Goal: Task Accomplishment & Management: Complete application form

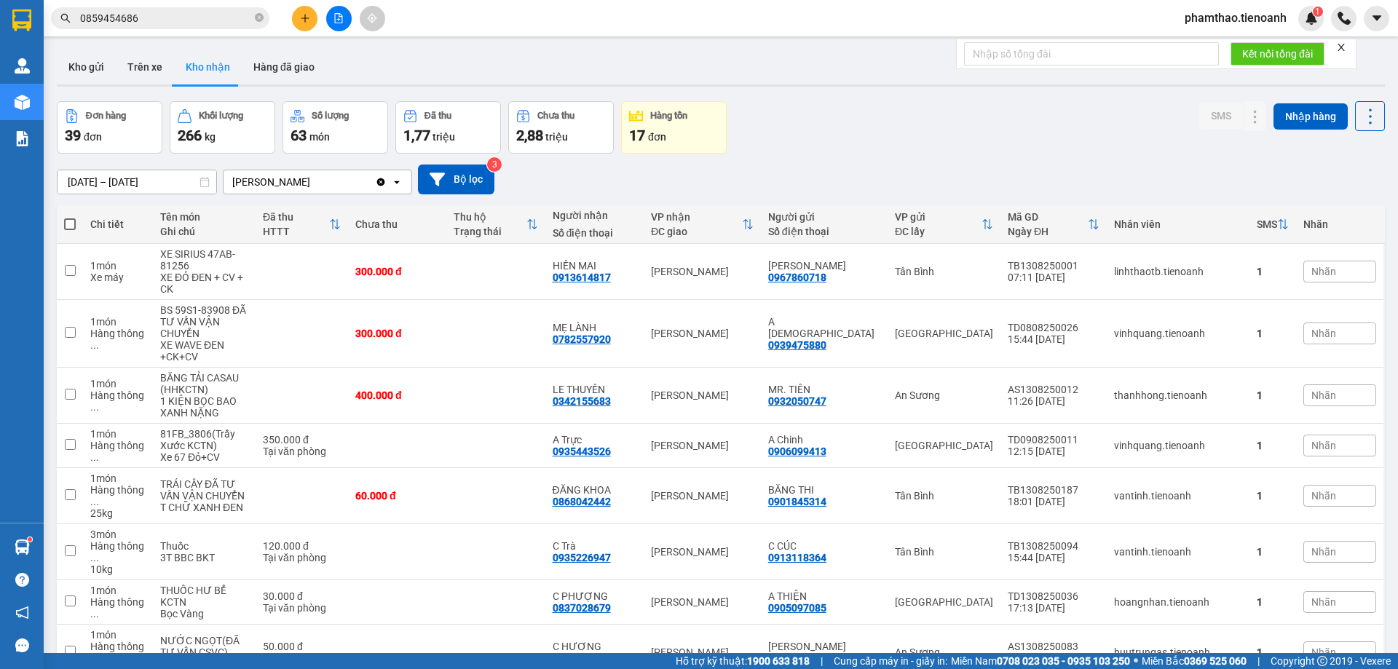
scroll to position [191, 0]
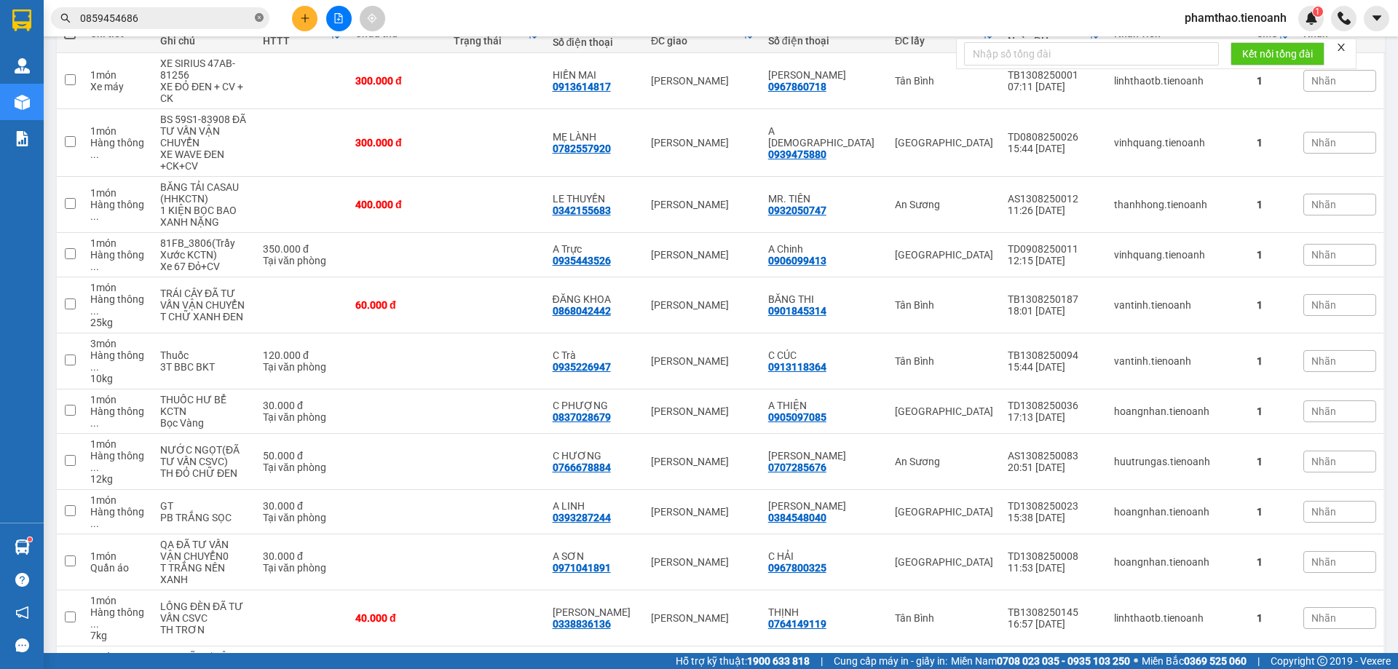
click at [261, 17] on icon "close-circle" at bounding box center [259, 17] width 9 height 9
paste input "0949779495"
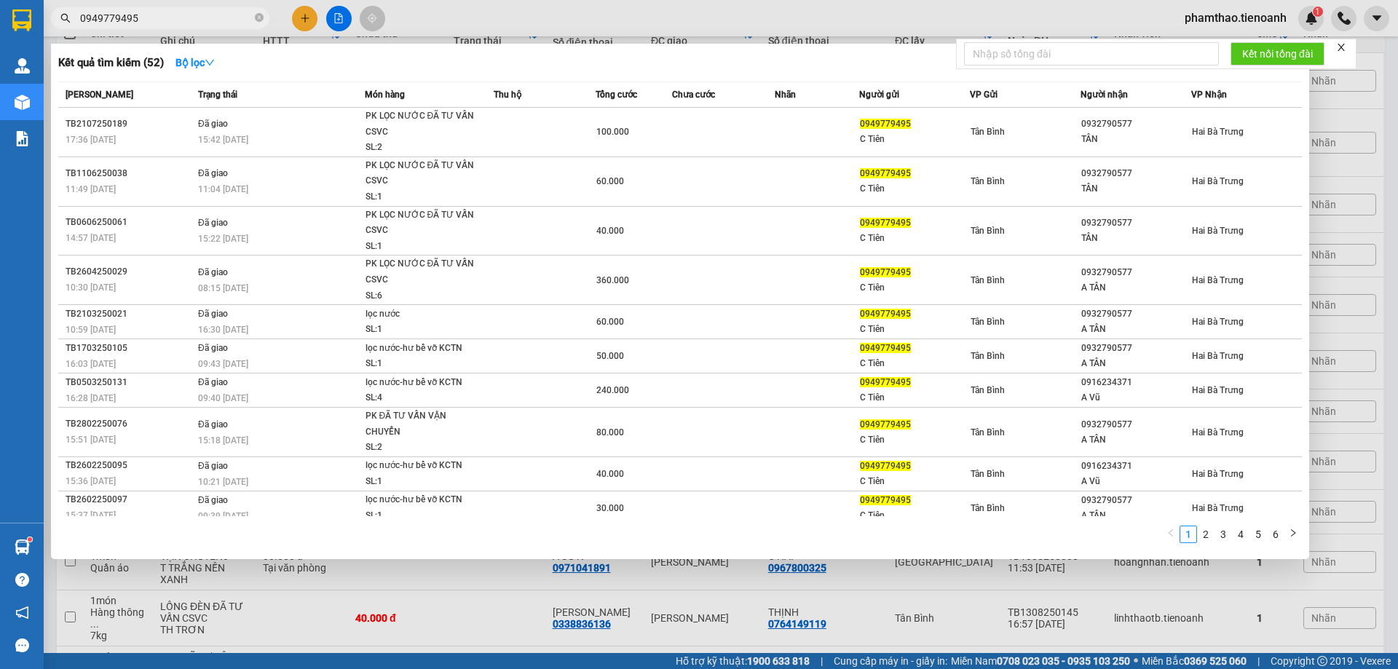
type input "0949779495"
click at [264, 11] on span "0949779495" at bounding box center [160, 18] width 218 height 22
click at [261, 18] on icon "close-circle" at bounding box center [259, 17] width 9 height 9
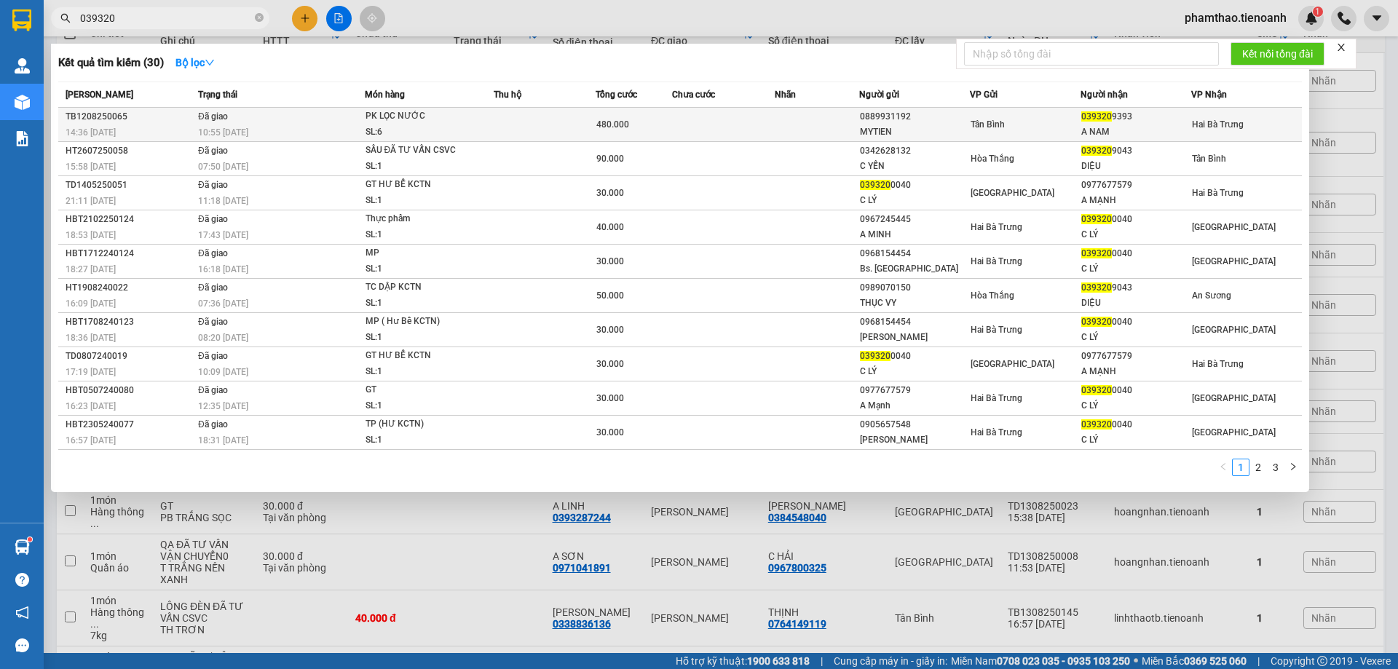
type input "039320"
click at [328, 119] on td "Đã giao 10:55 [DATE]" at bounding box center [279, 125] width 170 height 34
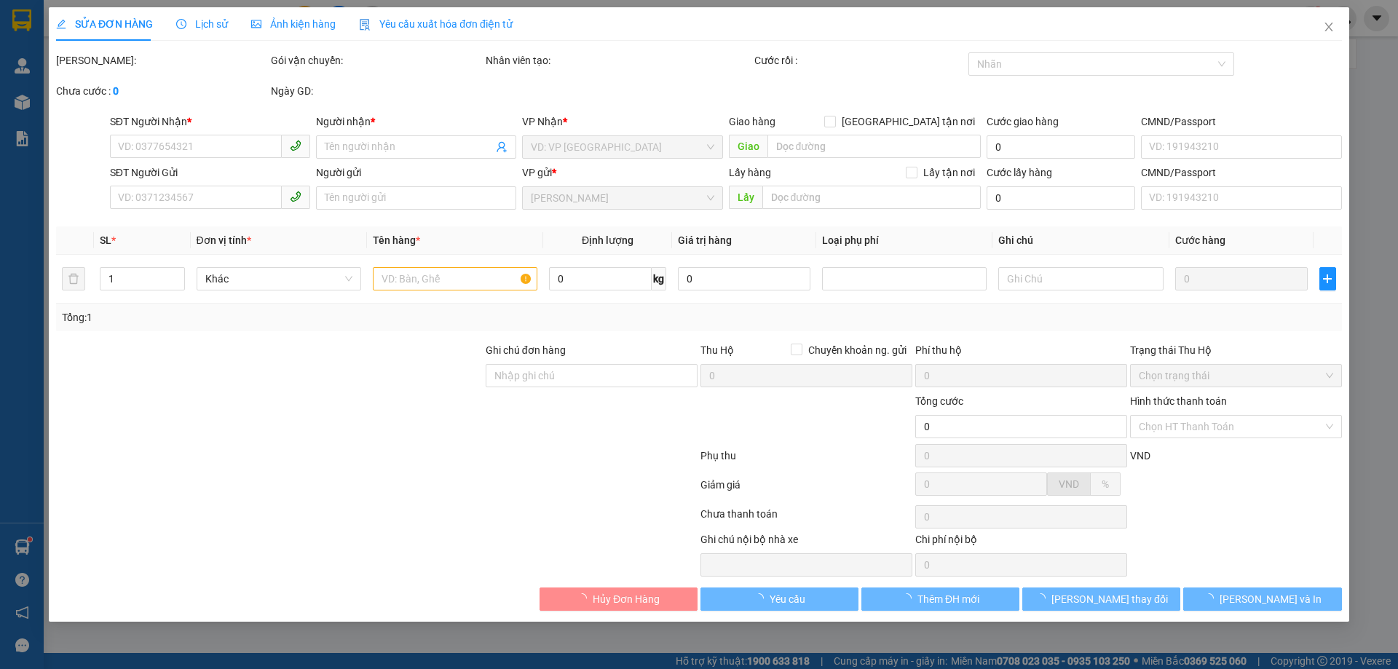
type input "0393209393"
type input "A NAM"
type input "0889931192"
type input "MYTIEN"
type input "480.000"
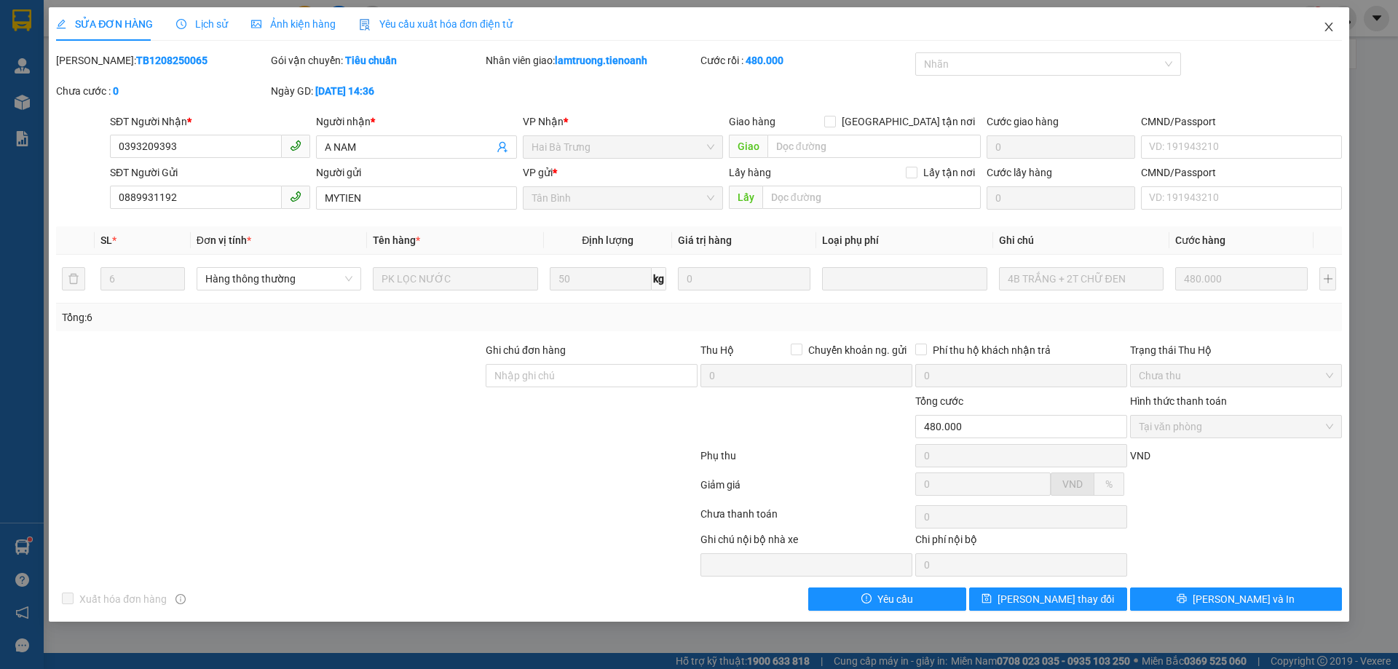
click at [1324, 38] on span "Close" at bounding box center [1328, 27] width 41 height 41
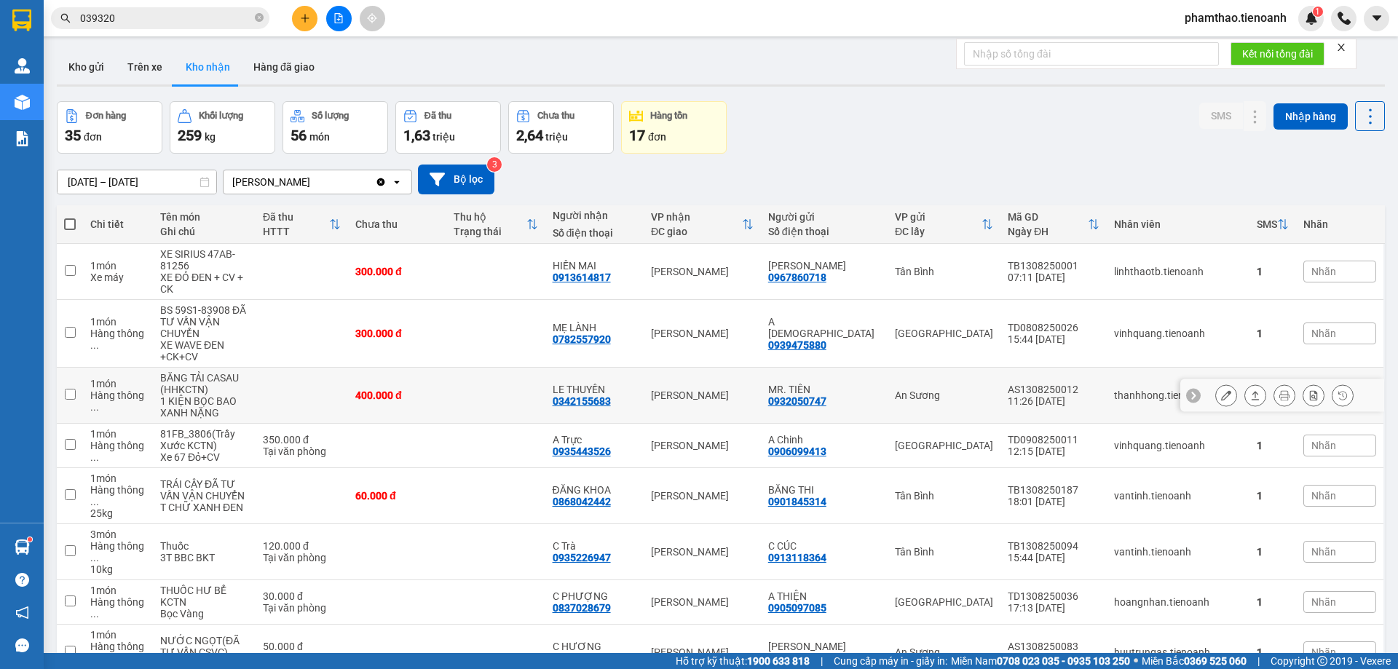
scroll to position [146, 0]
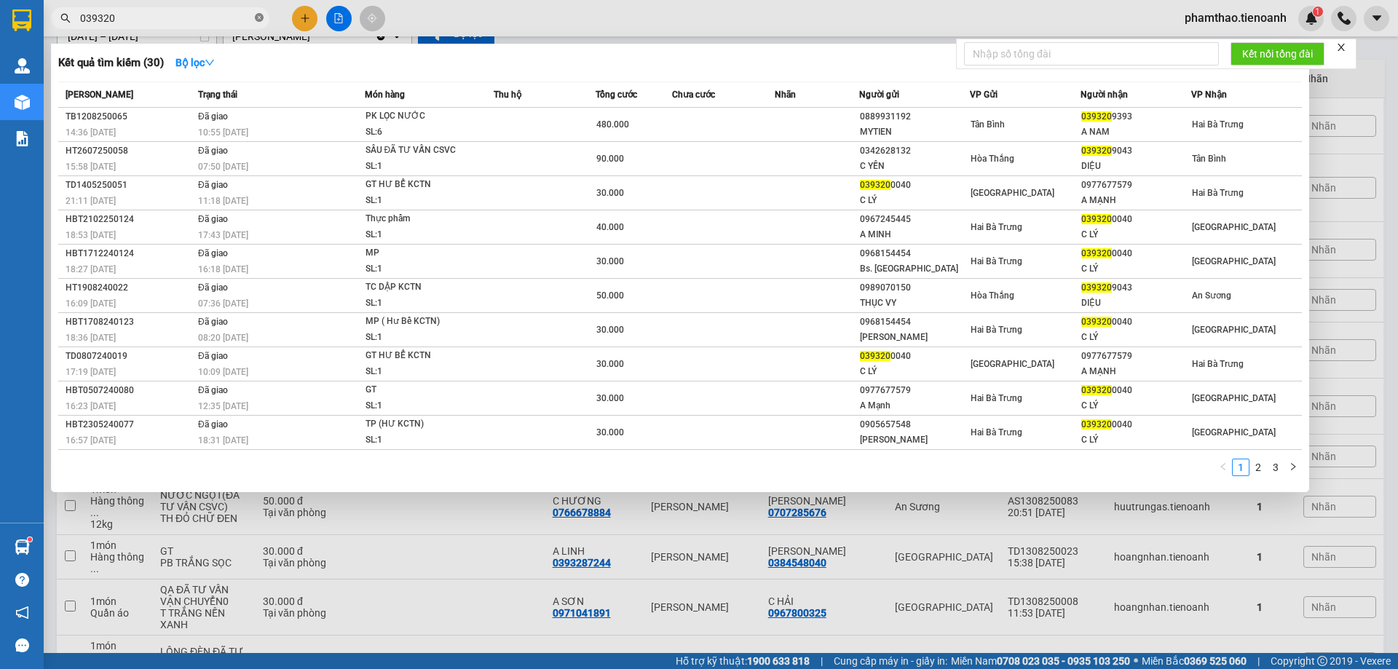
click at [263, 19] on icon "close-circle" at bounding box center [259, 17] width 9 height 9
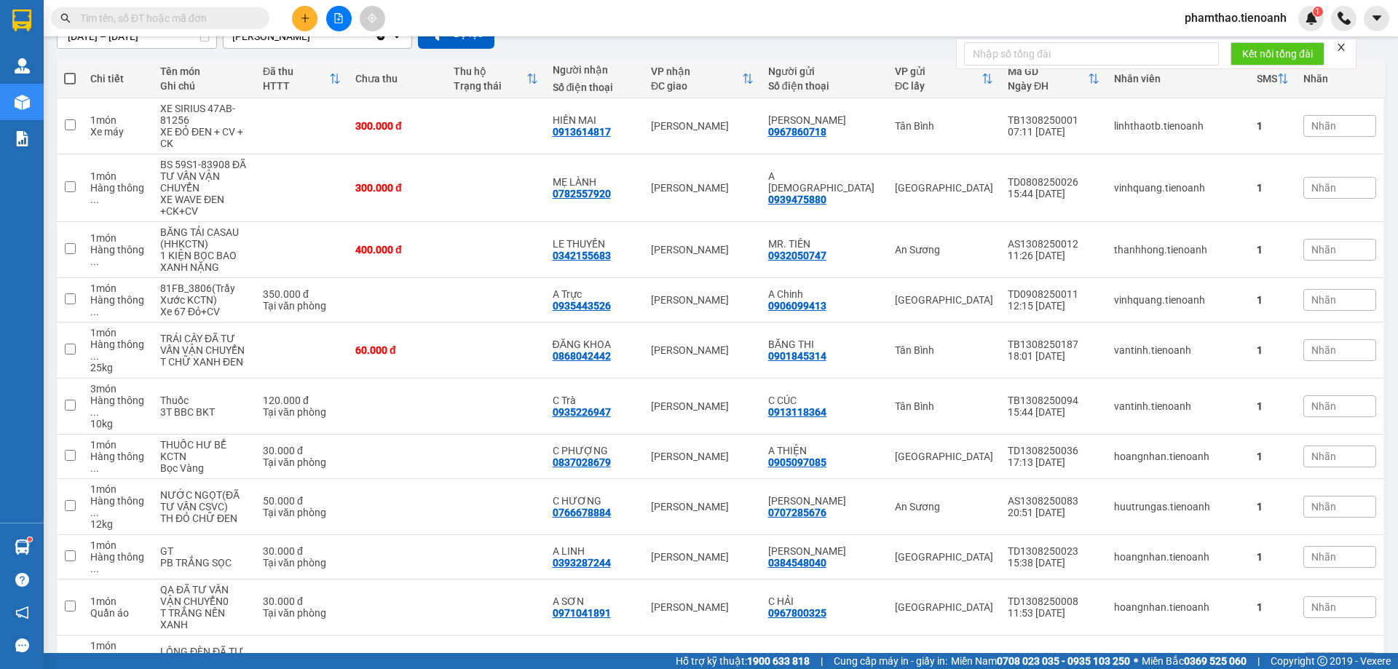
click at [240, 15] on input "text" at bounding box center [166, 18] width 172 height 16
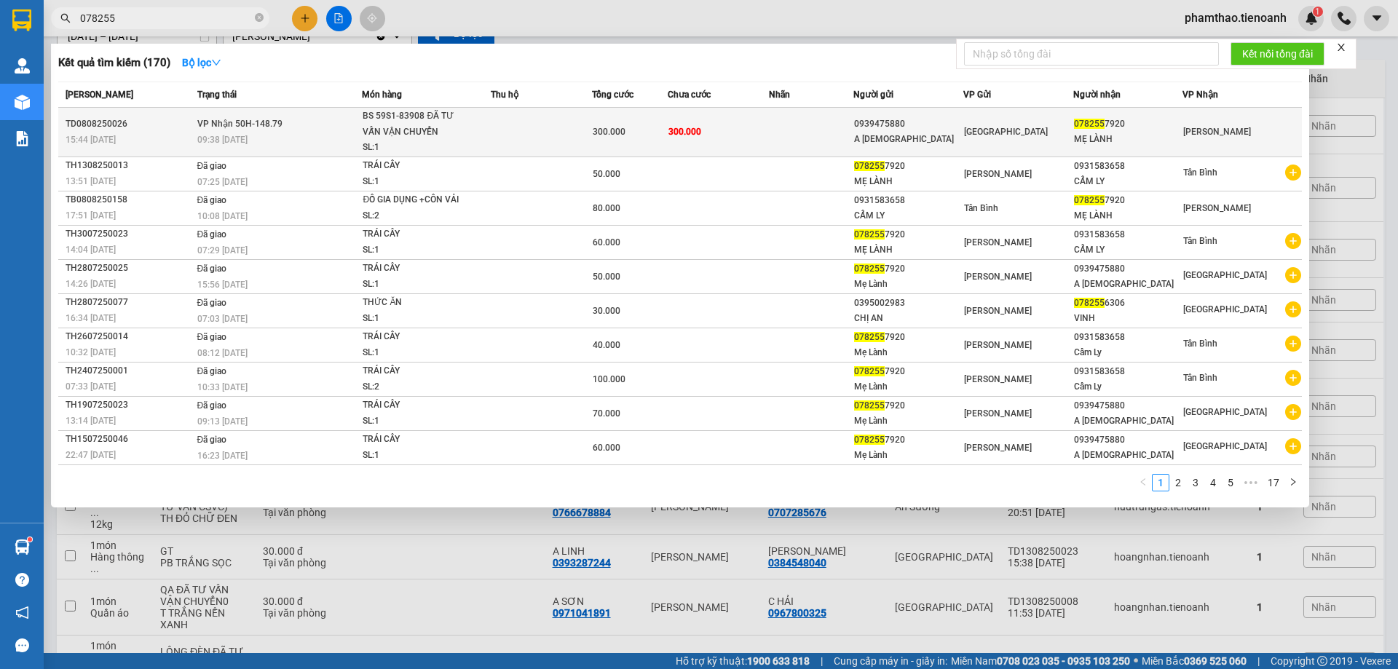
type input "078255"
click at [379, 133] on div "BS 59S1-83908 ĐÃ TƯ VẤN VẬN CHUYỂN" at bounding box center [417, 123] width 109 height 31
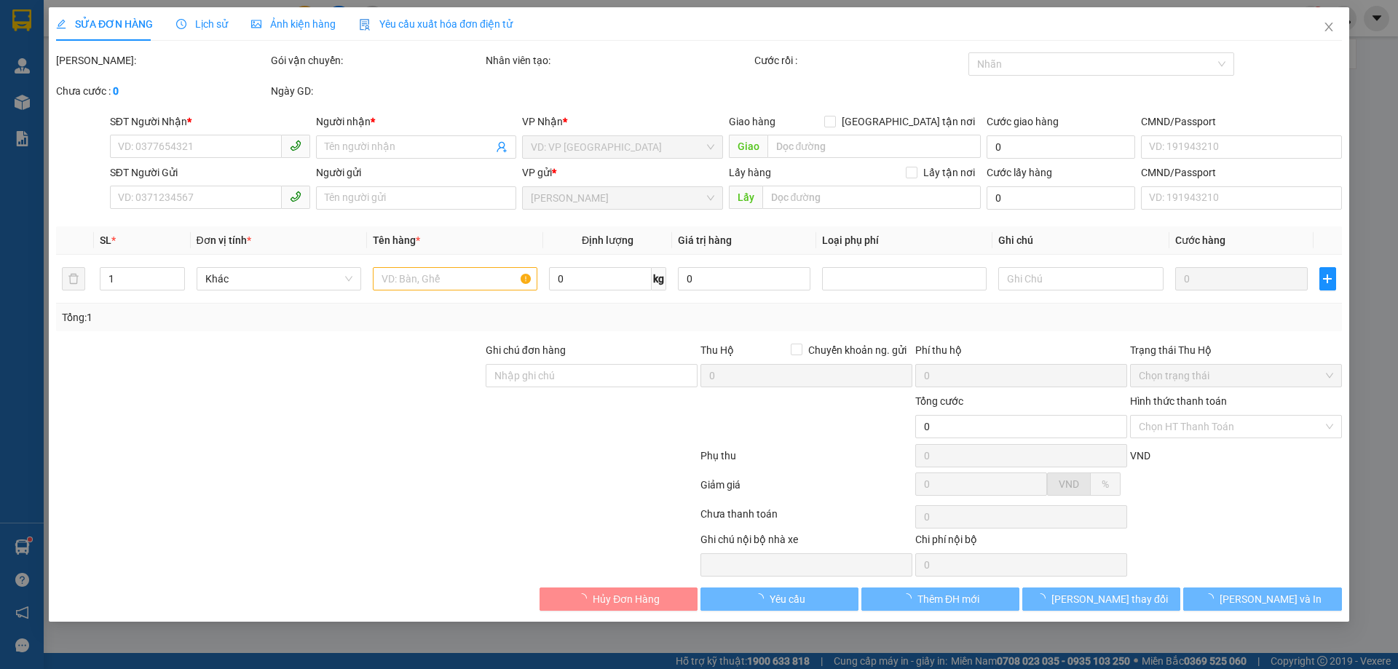
type input "0782557920"
type input "MẸ LÀNH"
type input "0939475880"
type input "A [DEMOGRAPHIC_DATA]"
type input "300.000"
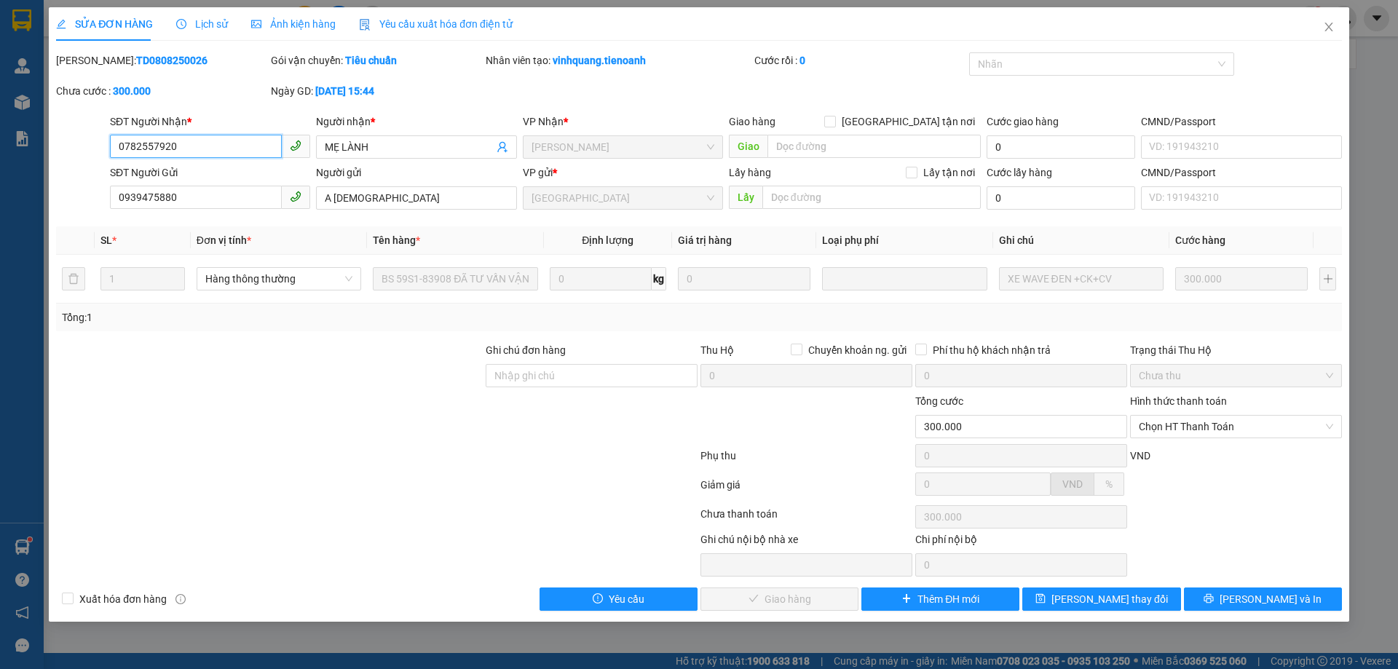
drag, startPoint x: 219, startPoint y: 146, endPoint x: 90, endPoint y: 143, distance: 129.7
click at [90, 143] on div "SĐT Người Nhận * 0782557920 0782557920 Người nhận * MẸ LÀNH VP Nhận * Cư Kuin G…" at bounding box center [699, 139] width 1289 height 51
click at [1273, 433] on span "Chọn HT Thanh Toán" at bounding box center [1236, 427] width 194 height 22
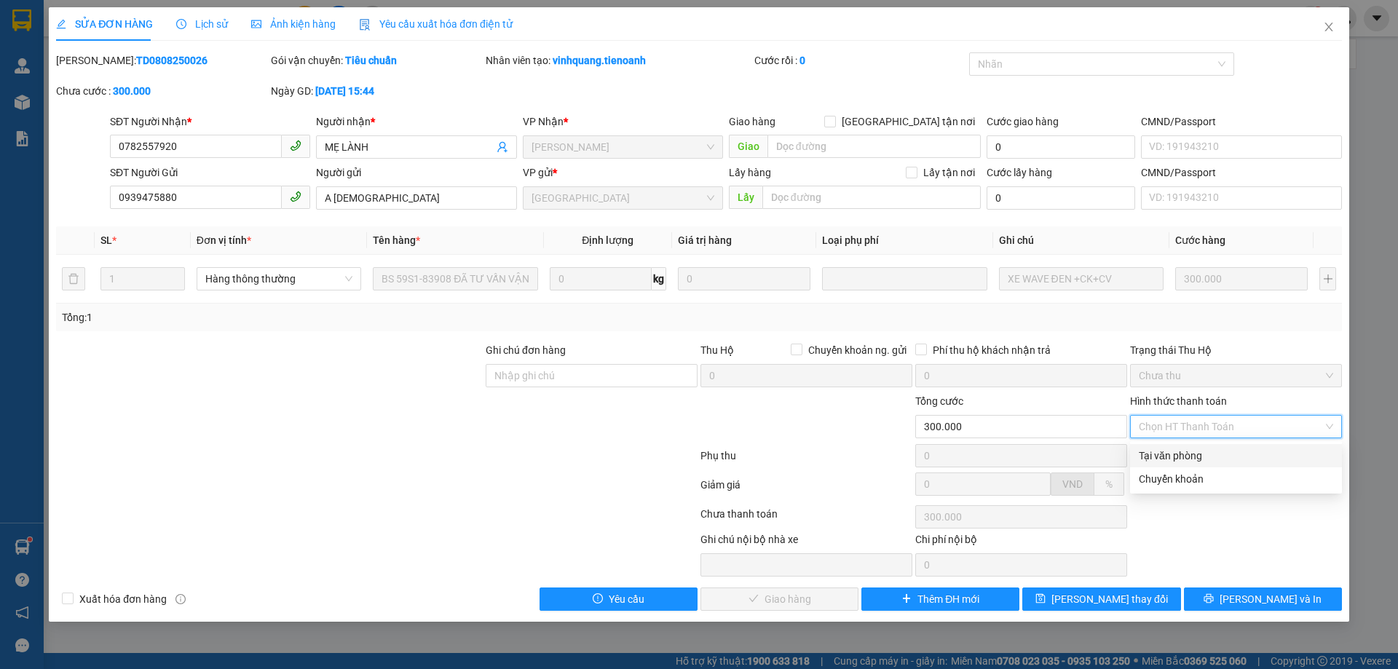
click at [1237, 459] on div "Tại văn phòng" at bounding box center [1236, 456] width 194 height 16
type input "0"
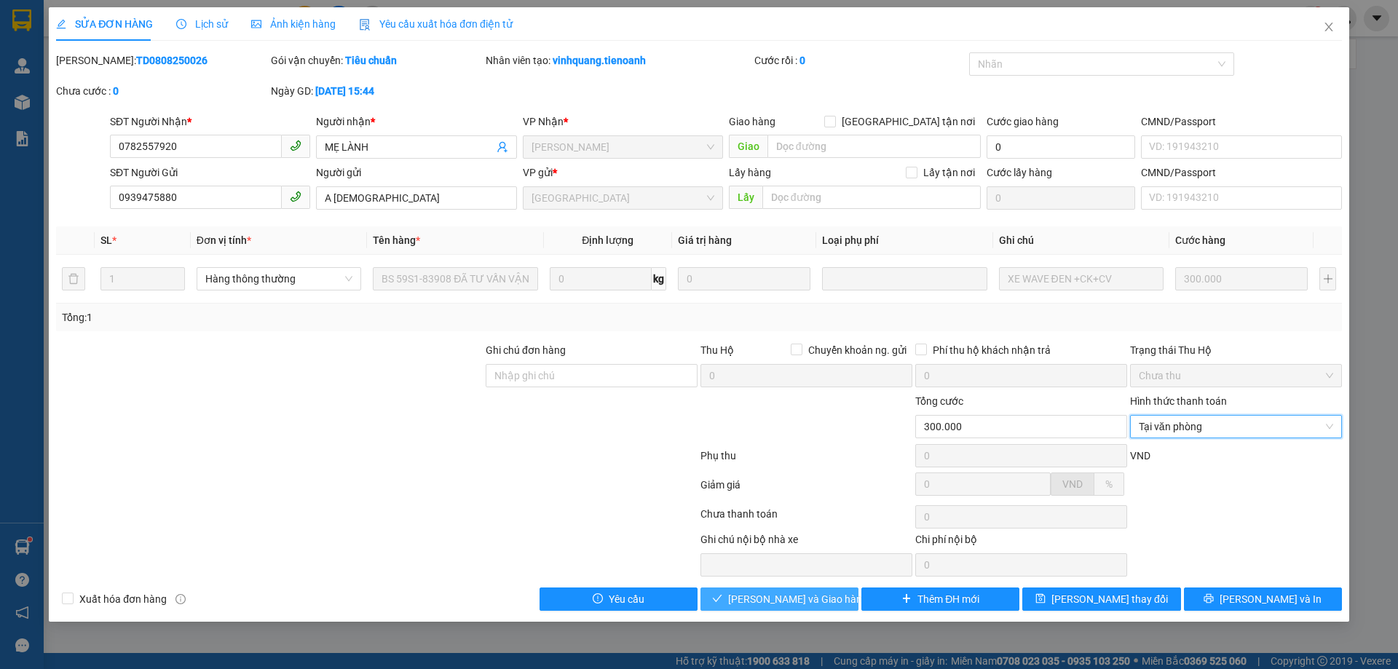
click at [746, 599] on button "[PERSON_NAME] và Giao hàng" at bounding box center [779, 599] width 158 height 23
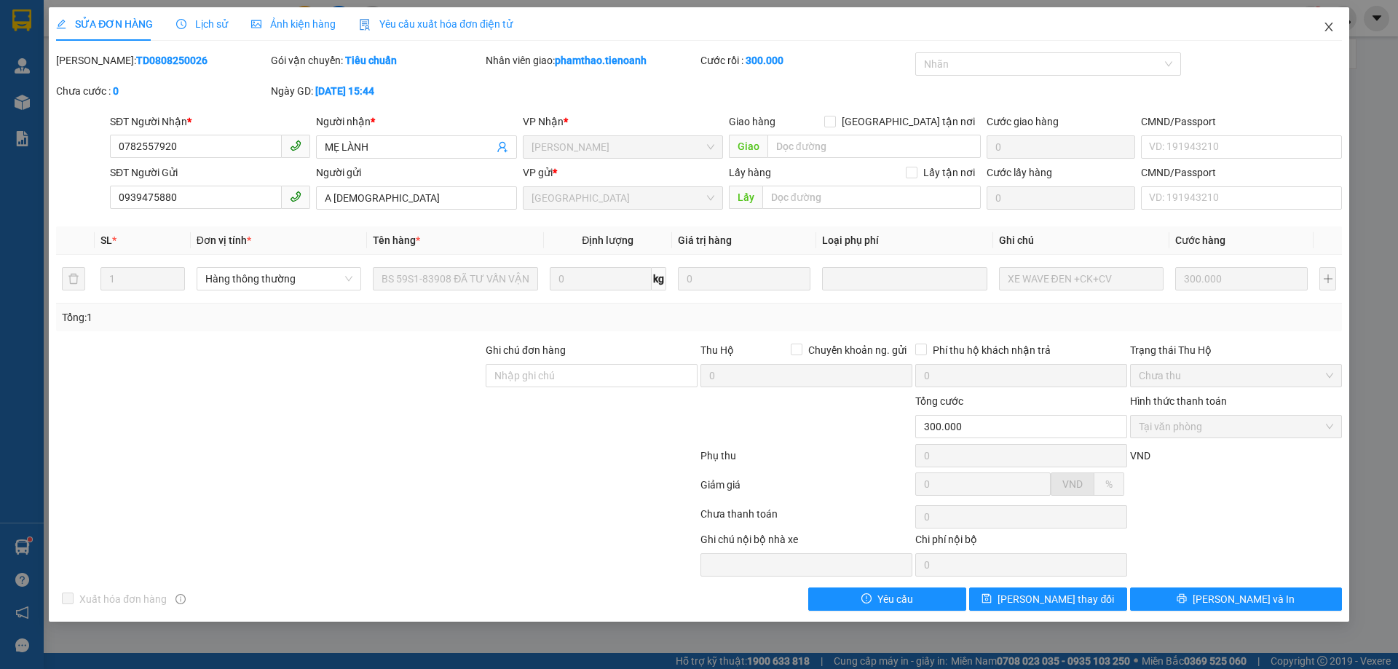
click at [1325, 25] on icon "close" at bounding box center [1329, 27] width 12 height 12
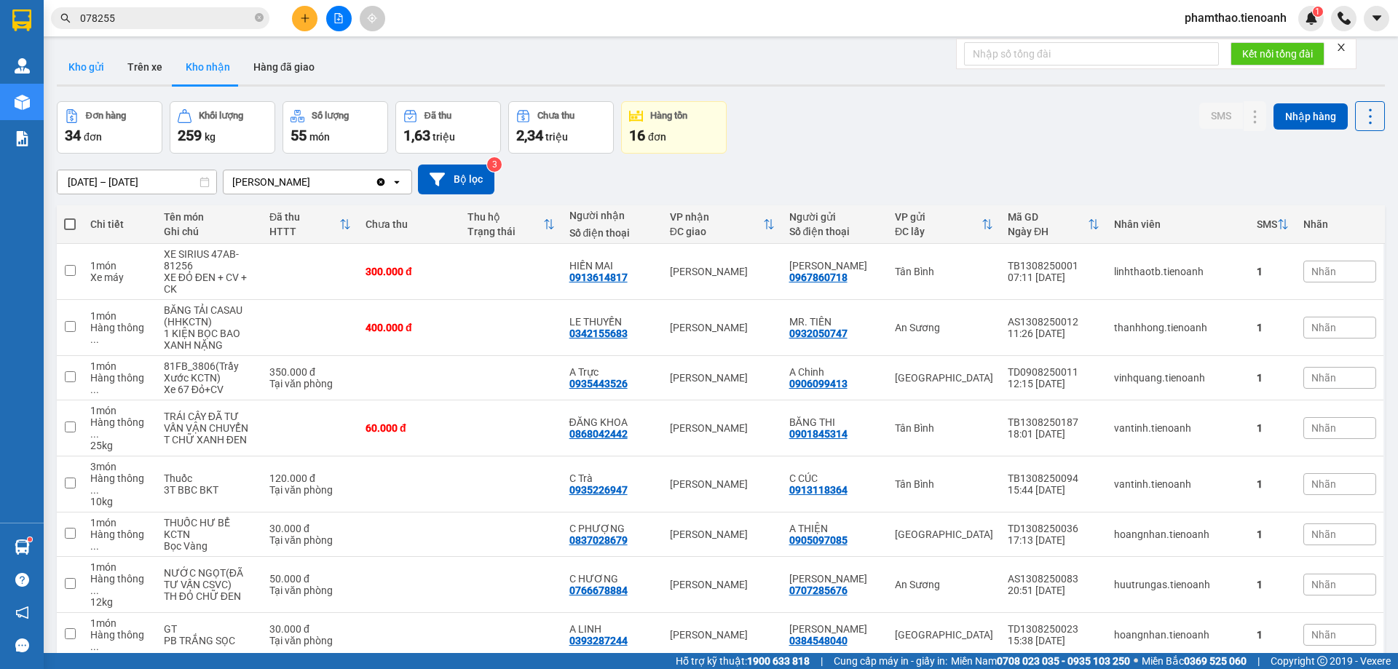
click at [100, 82] on button "Kho gửi" at bounding box center [86, 67] width 59 height 35
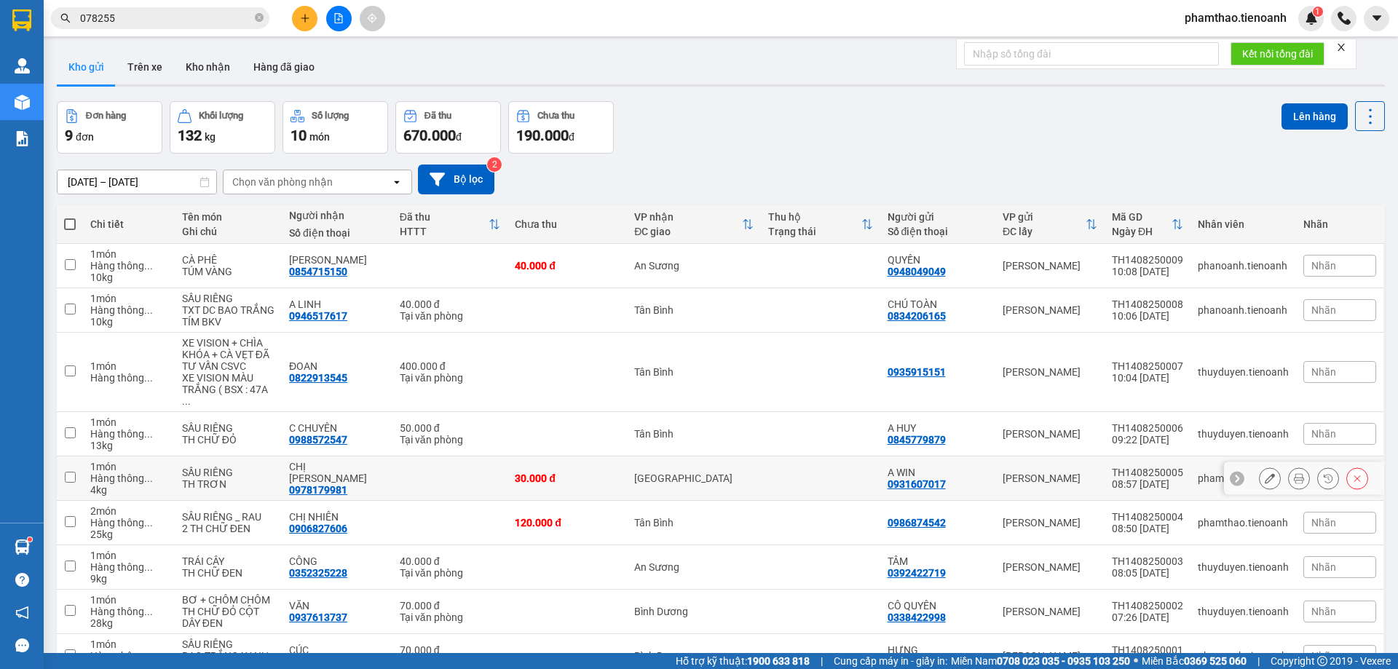
scroll to position [74, 0]
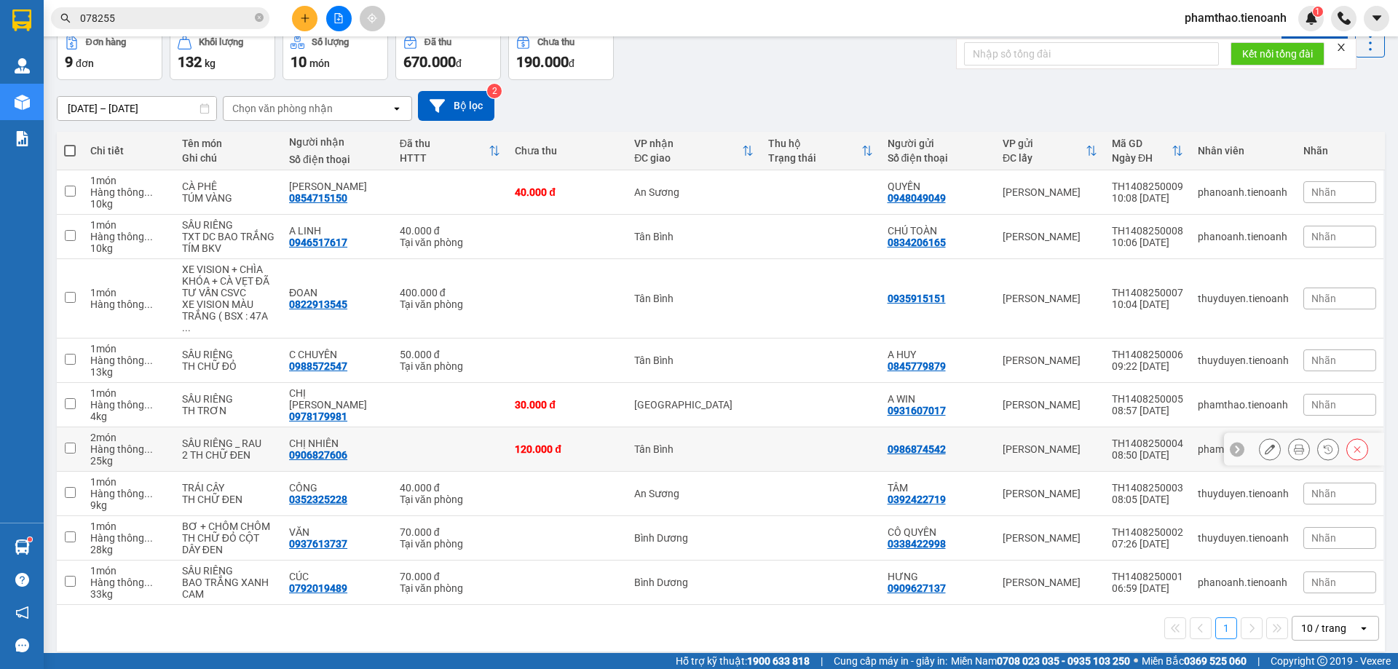
click at [691, 443] on div "Tân Bình" at bounding box center [693, 449] width 119 height 12
checkbox input "true"
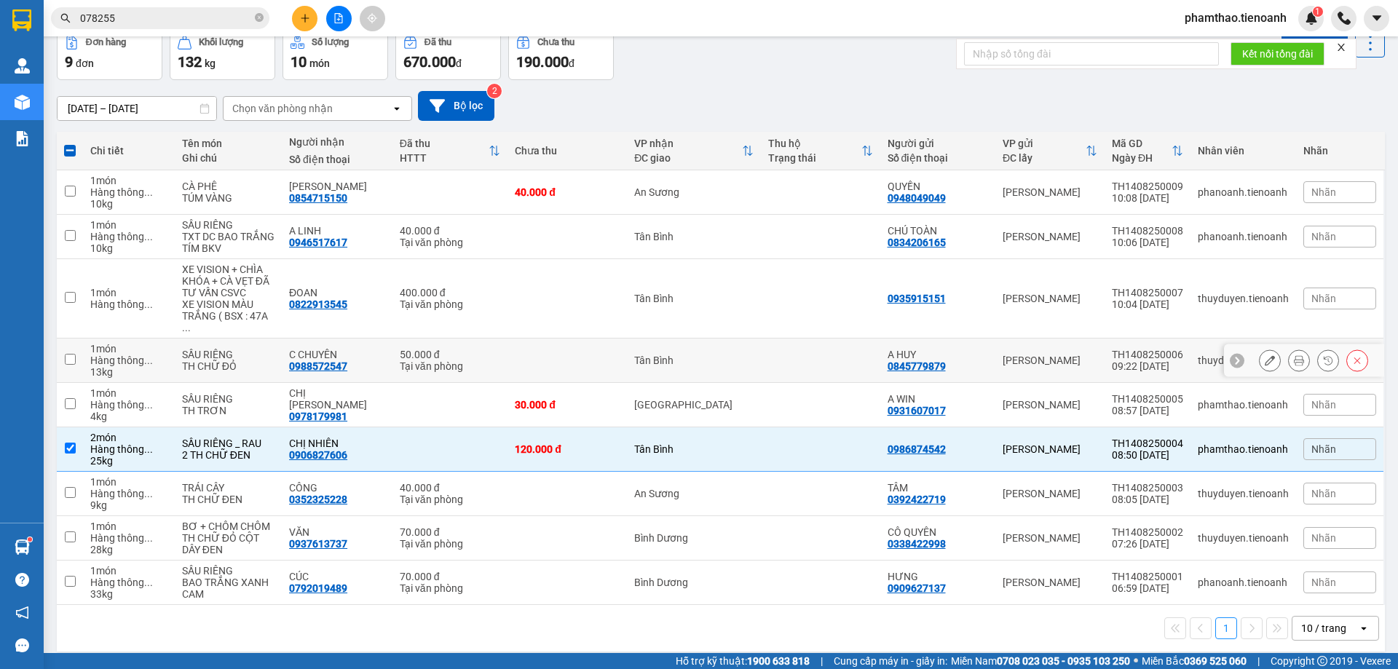
click at [690, 359] on td "Tân Bình" at bounding box center [693, 361] width 133 height 44
checkbox input "true"
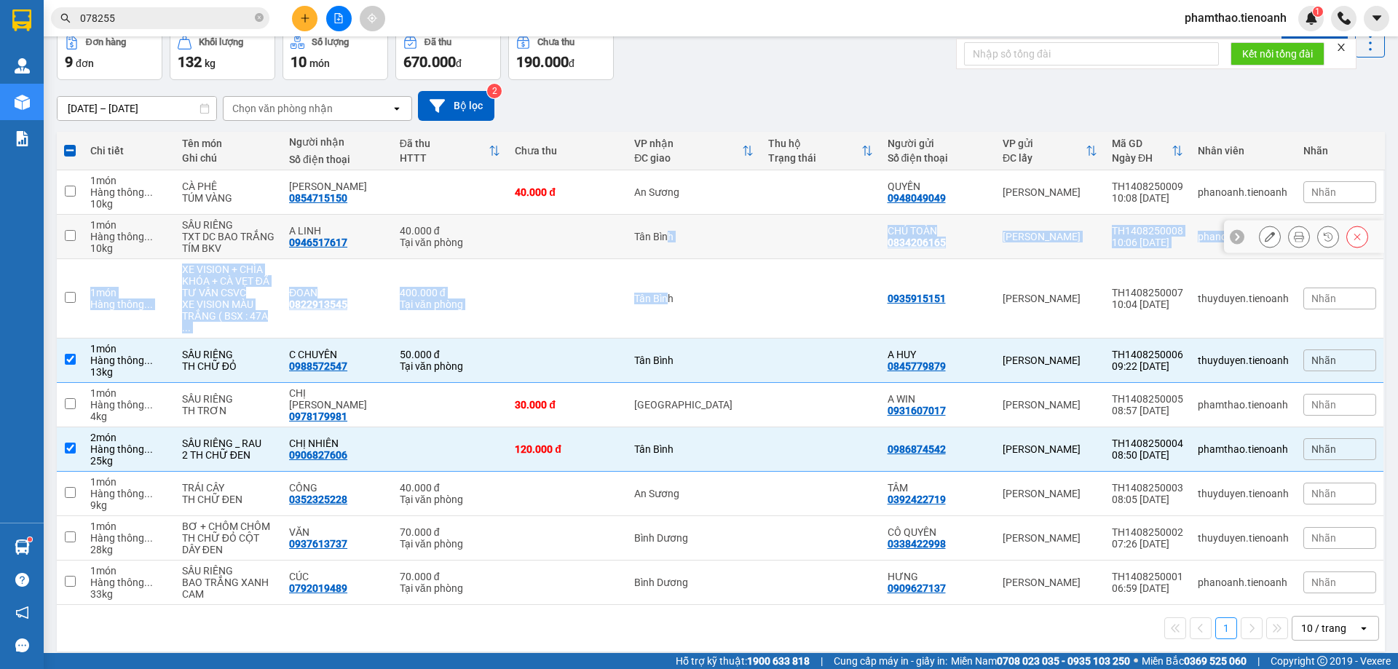
drag, startPoint x: 660, startPoint y: 291, endPoint x: 660, endPoint y: 244, distance: 46.6
click at [660, 244] on tbody "1 món Hàng thông ... 10 kg CÀ PHÊ TÚM VÀNG XUÂN MẠNH 0854715150 40.000 đ An Sươ…" at bounding box center [721, 387] width 1328 height 435
click at [665, 242] on div "Tân Bình" at bounding box center [693, 237] width 119 height 12
checkbox input "true"
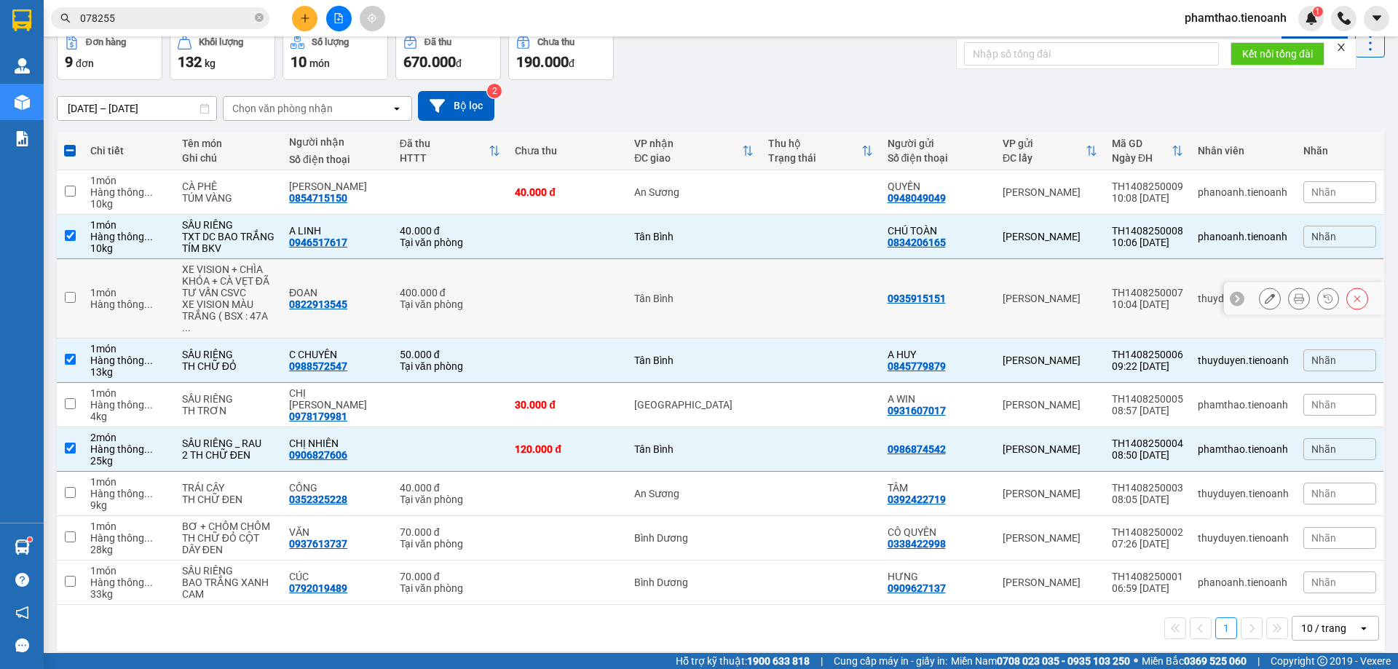
click at [678, 293] on div "Tân Bình" at bounding box center [693, 299] width 119 height 12
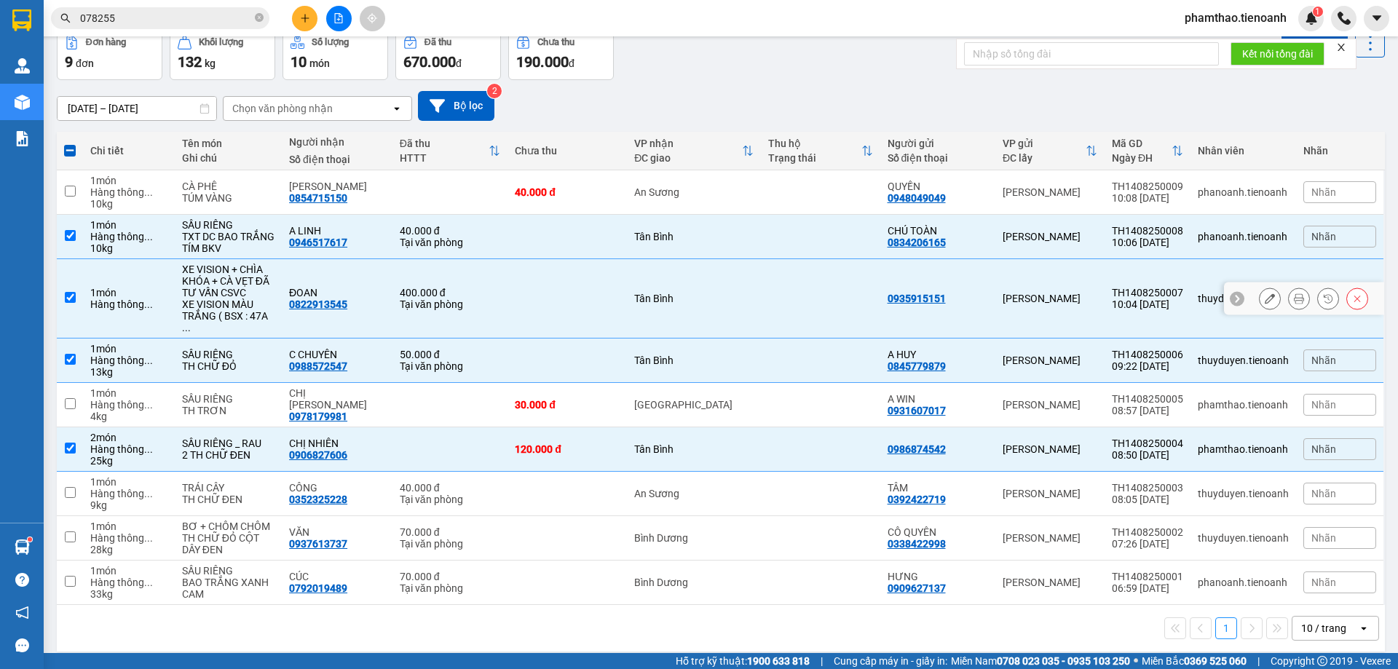
drag, startPoint x: 823, startPoint y: 267, endPoint x: 361, endPoint y: 327, distance: 465.5
click at [818, 265] on td at bounding box center [820, 298] width 119 height 79
checkbox input "false"
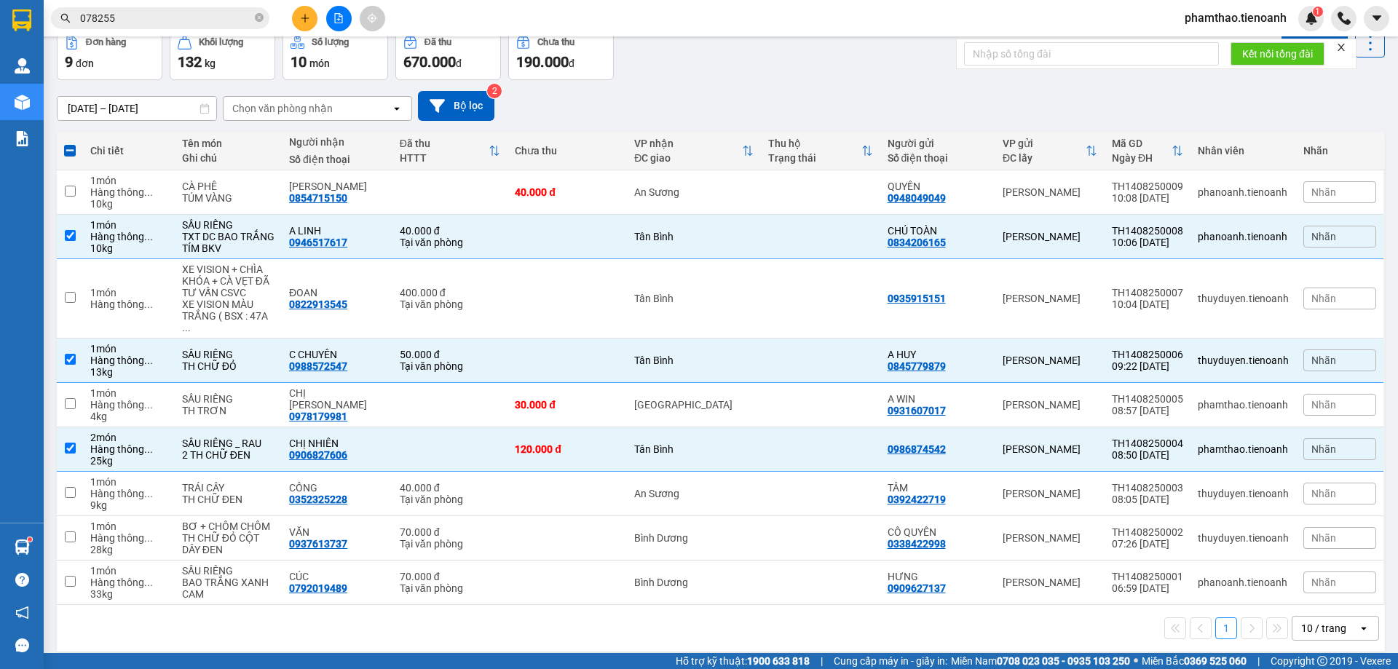
scroll to position [0, 0]
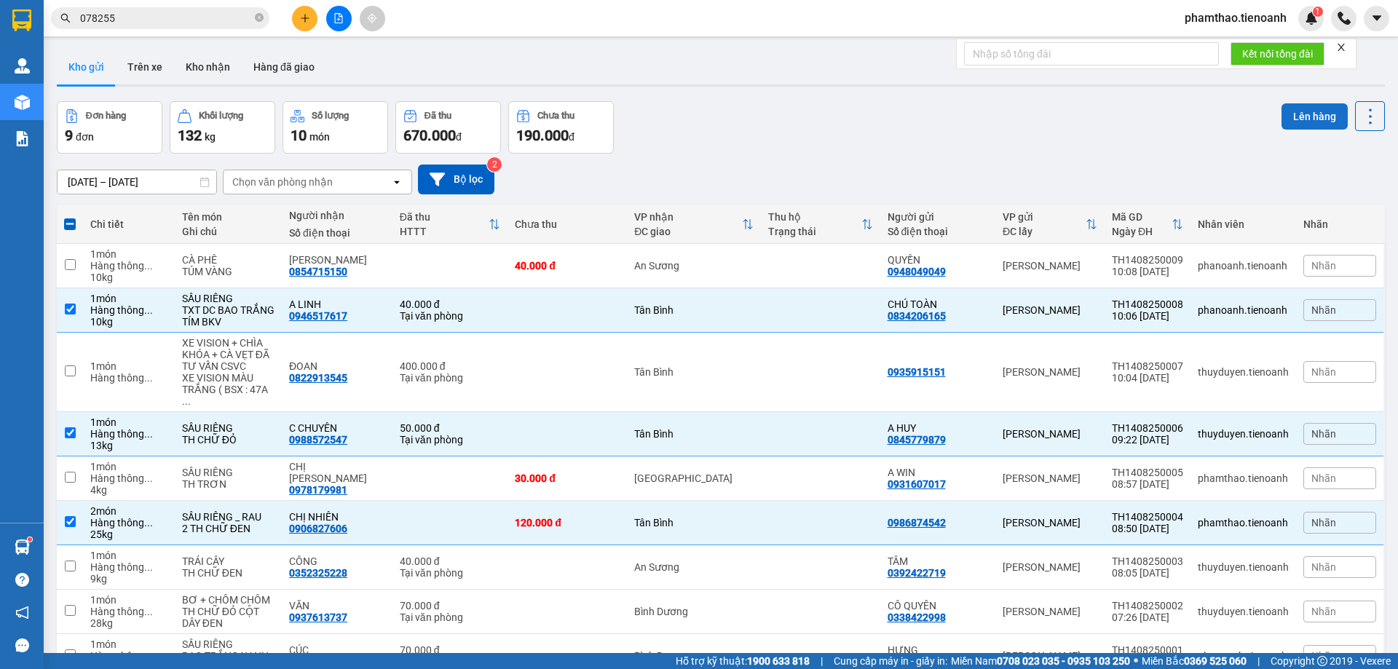
click at [1281, 111] on button "Lên hàng" at bounding box center [1314, 116] width 66 height 26
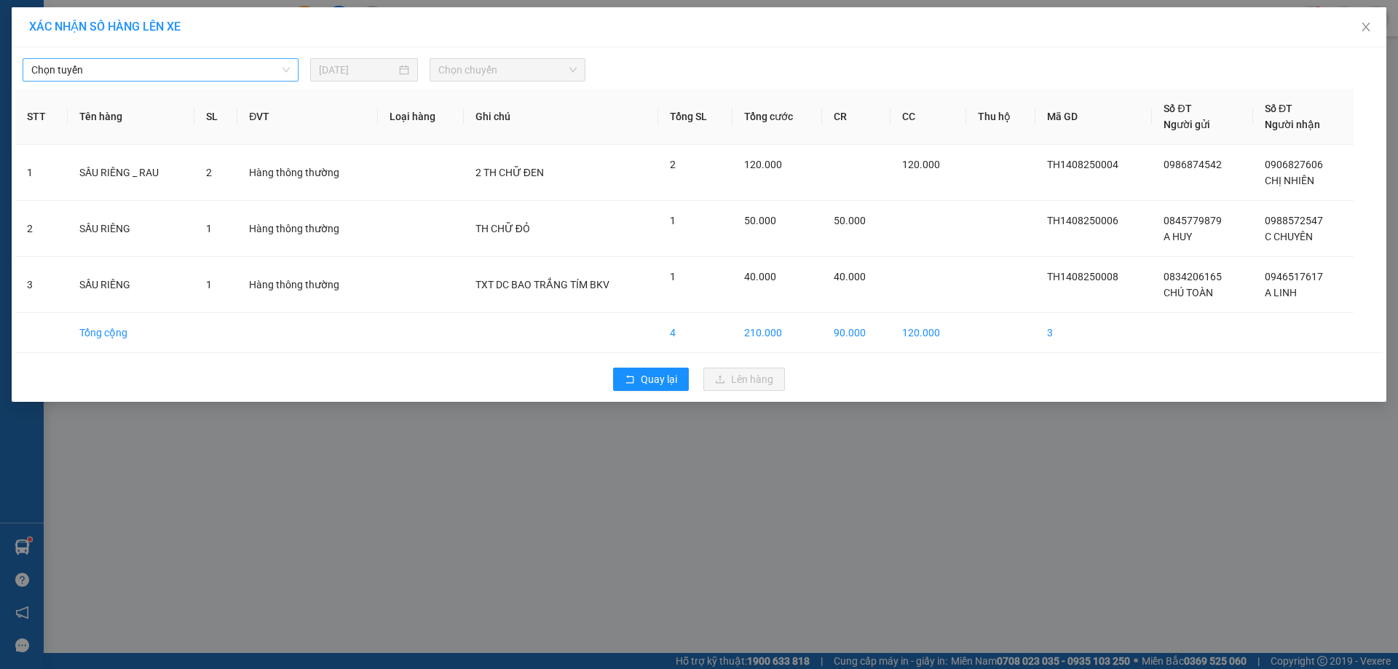
click at [138, 74] on span "Chọn tuyến" at bounding box center [160, 70] width 258 height 22
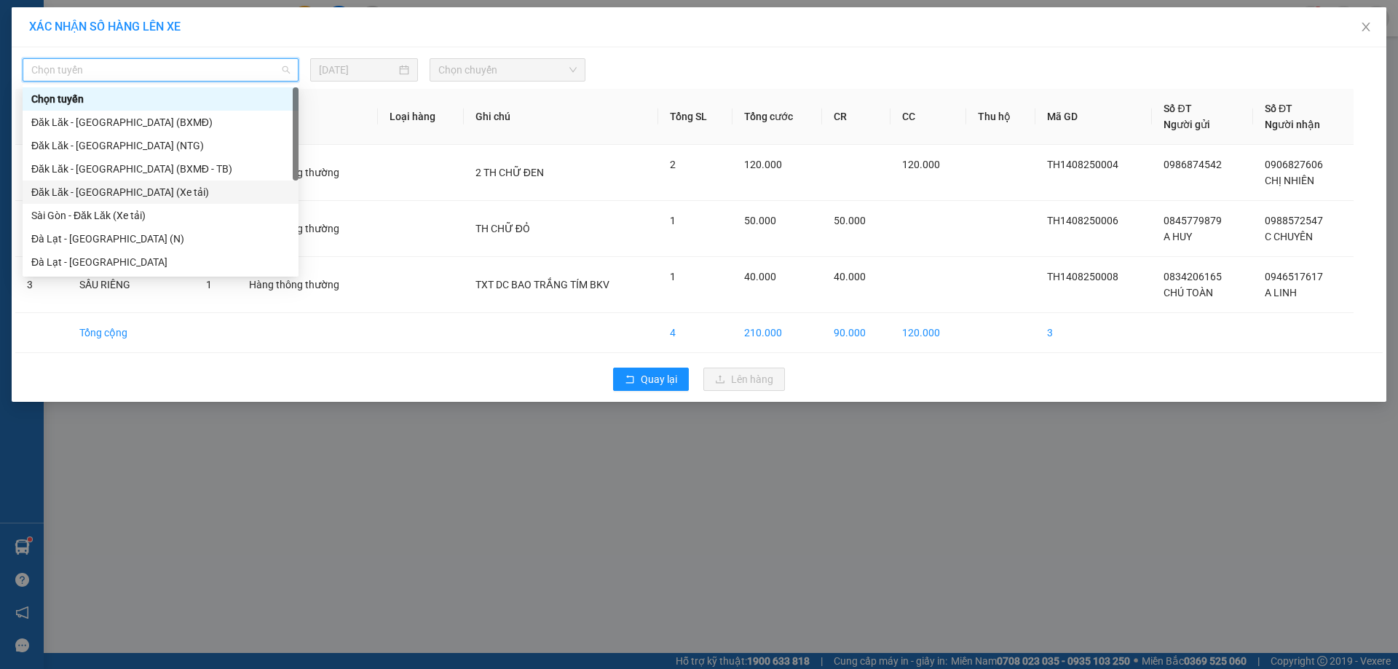
click at [125, 194] on div "Đăk Lăk - [GEOGRAPHIC_DATA] (Xe tải)" at bounding box center [160, 192] width 258 height 16
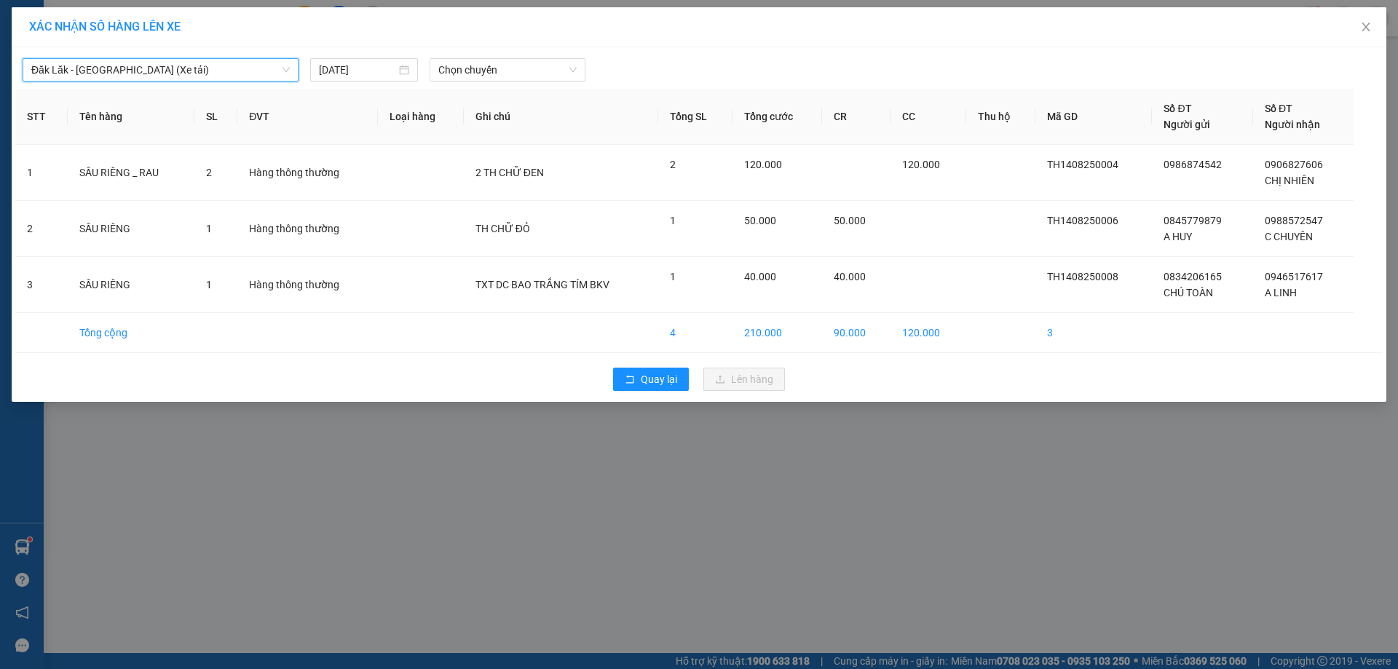
click at [122, 75] on span "Đăk Lăk - [GEOGRAPHIC_DATA] (Xe tải)" at bounding box center [160, 70] width 258 height 22
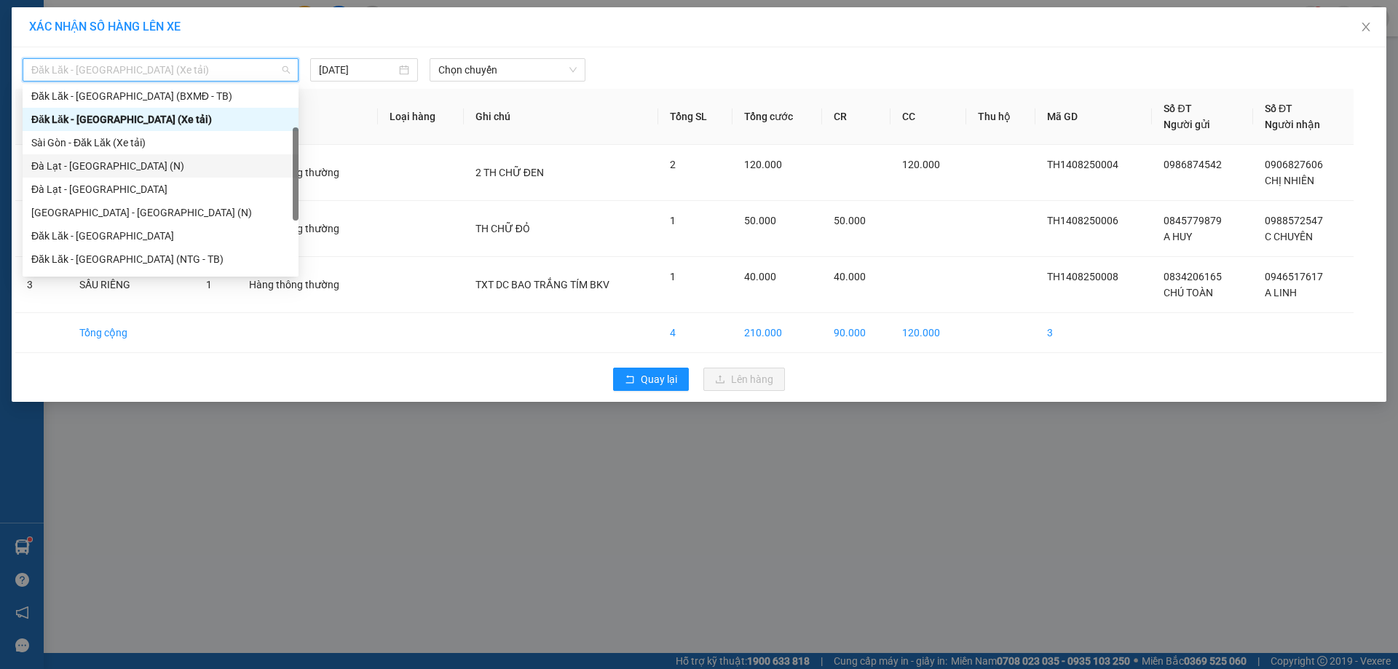
scroll to position [146, 0]
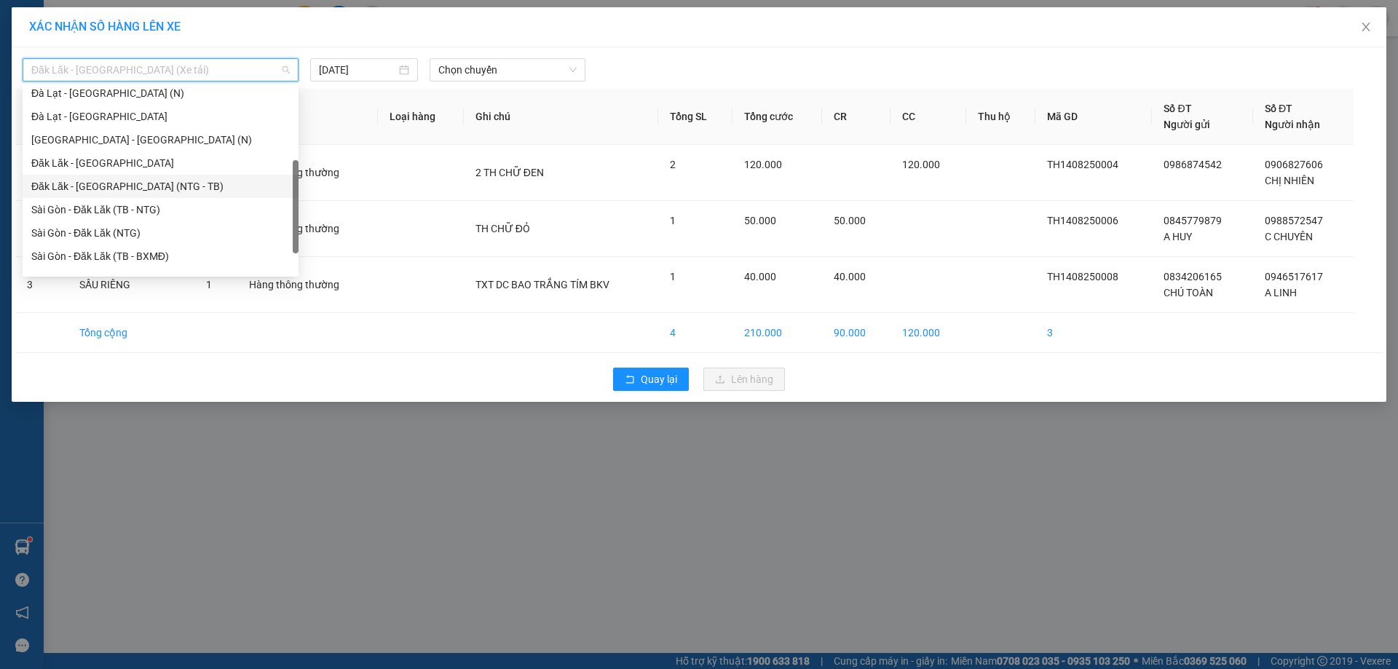
click at [156, 188] on div "Đăk Lăk - [GEOGRAPHIC_DATA] (NTG - TB)" at bounding box center [160, 186] width 258 height 16
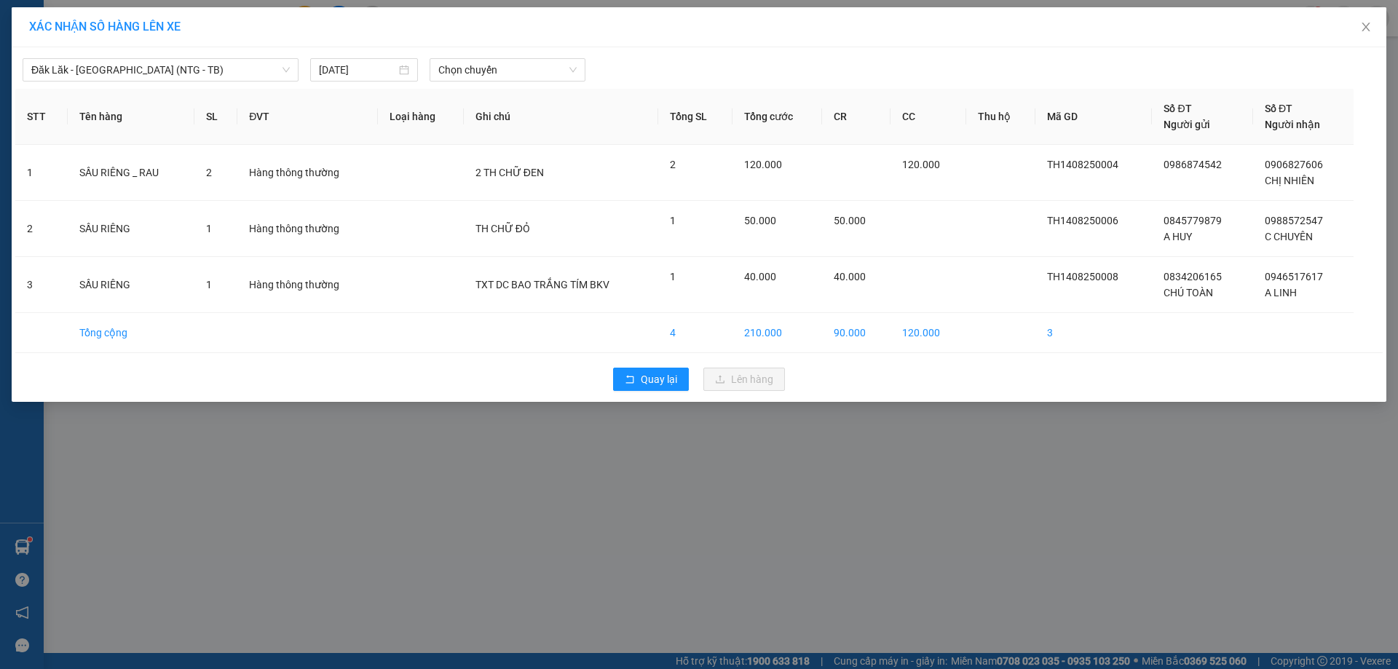
click at [511, 87] on div "Đăk Lăk - [GEOGRAPHIC_DATA] (NTG - TB) [DATE] Chọn chuyến STT Tên hàng SL ĐVT L…" at bounding box center [699, 224] width 1375 height 355
click at [511, 74] on span "Chọn chuyến" at bounding box center [507, 70] width 138 height 22
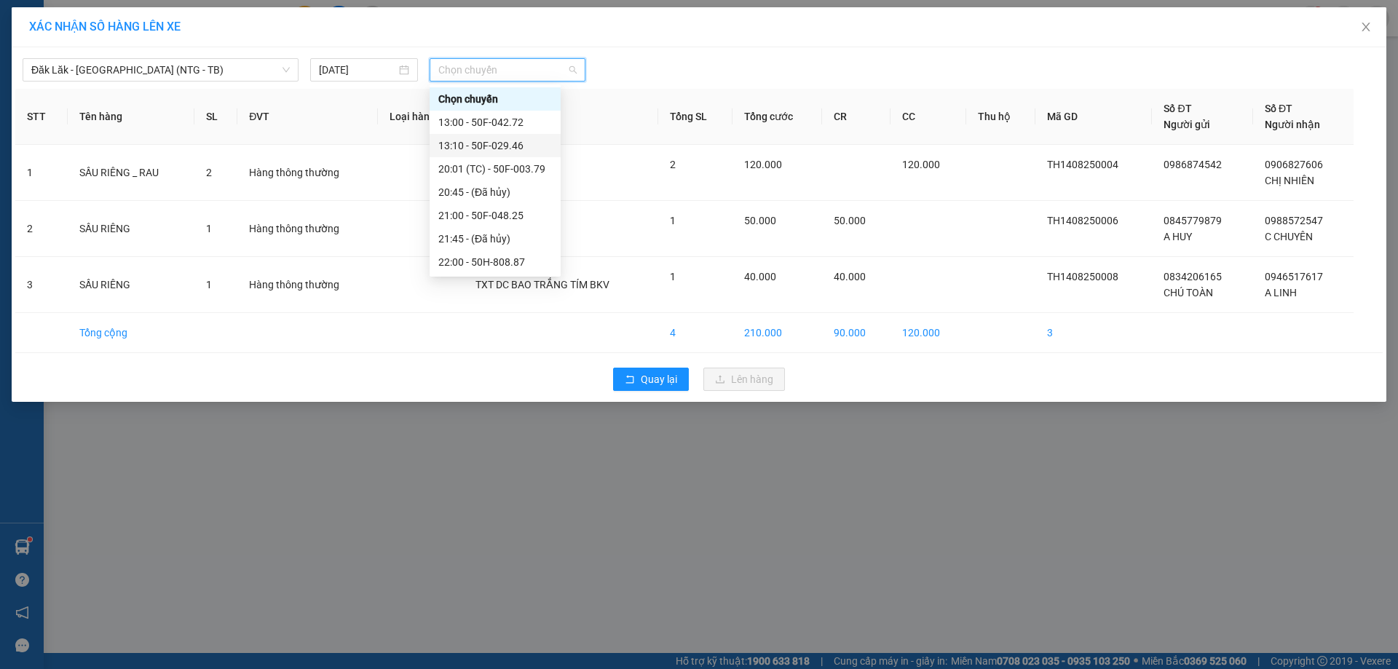
click at [521, 153] on div "13:10 - 50F-029.46" at bounding box center [495, 146] width 114 height 16
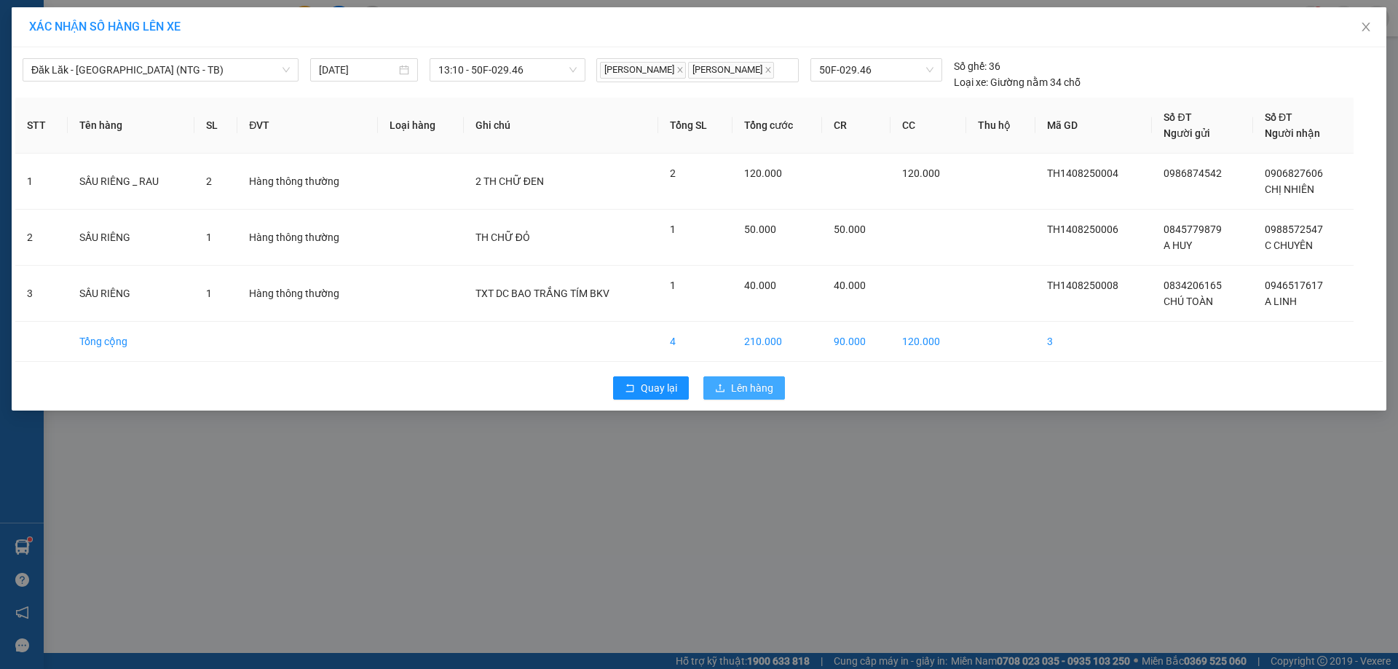
click at [769, 396] on button "Lên hàng" at bounding box center [744, 387] width 82 height 23
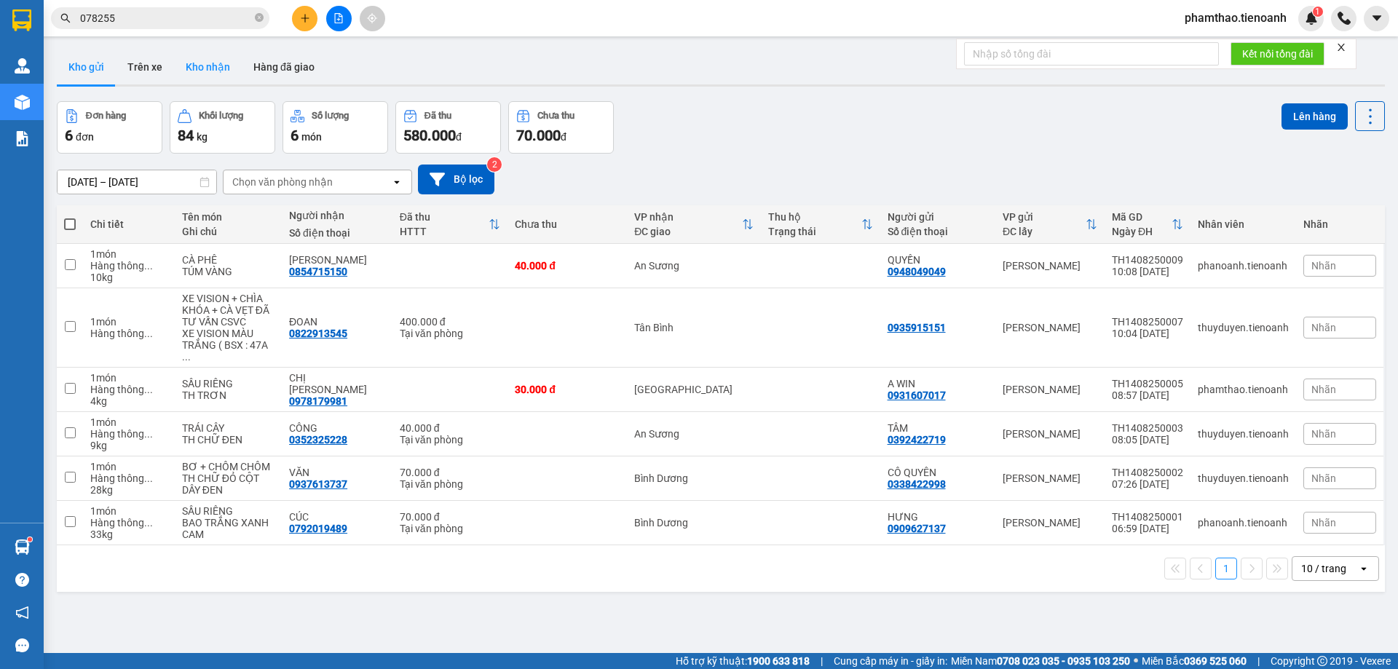
click at [215, 77] on button "Kho nhận" at bounding box center [208, 67] width 68 height 35
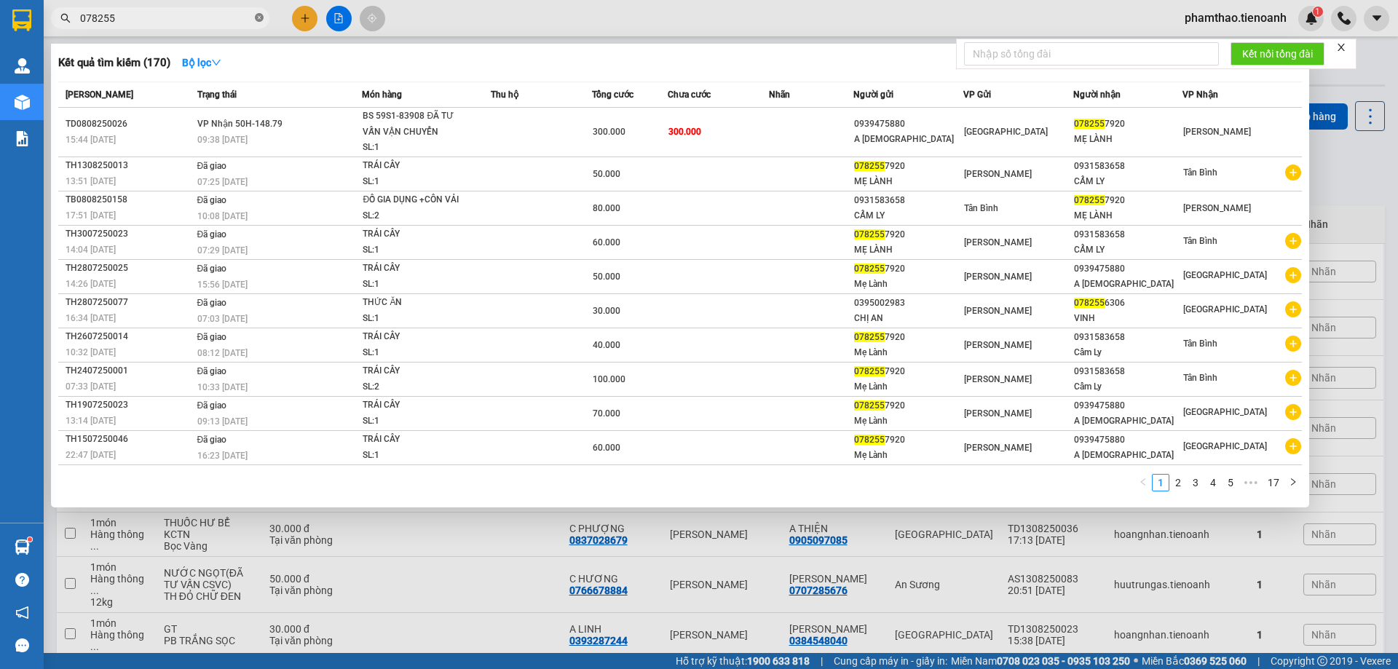
click at [258, 17] on icon "close-circle" at bounding box center [259, 17] width 9 height 9
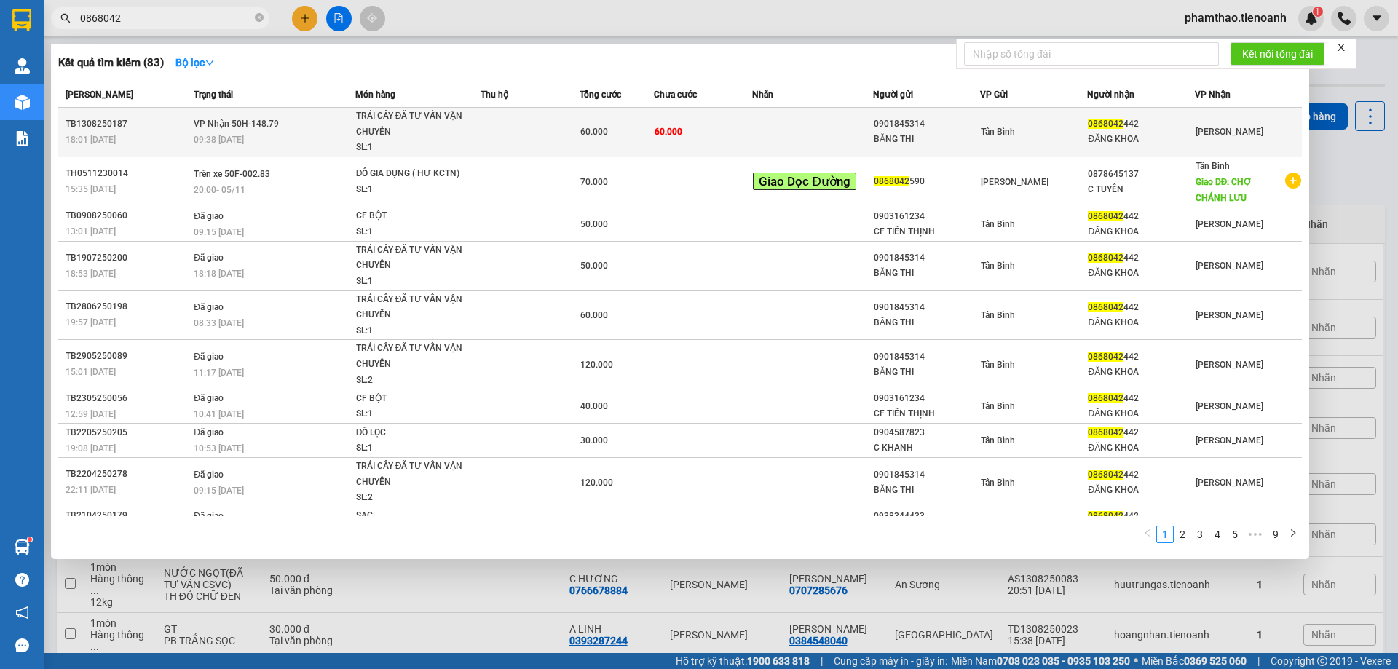
type input "0868042"
click at [486, 145] on td at bounding box center [530, 133] width 99 height 50
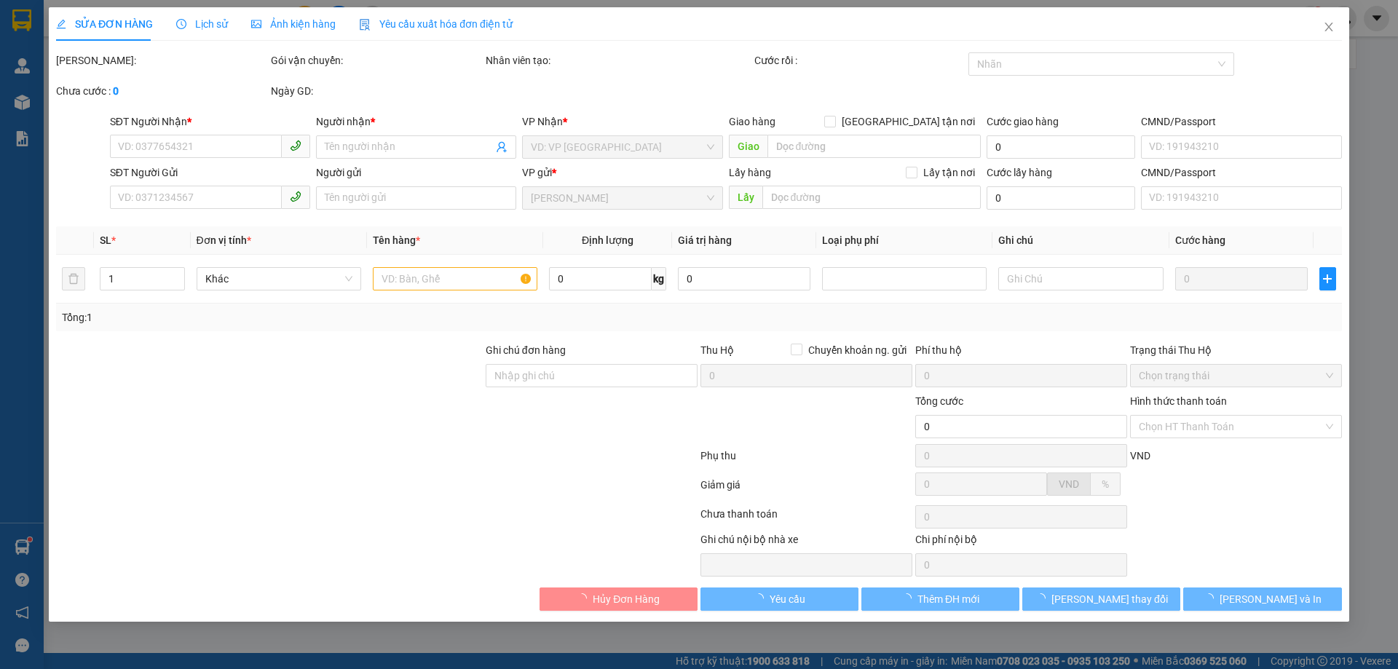
type input "0868042442"
type input "ĐĂNG KHOA"
type input "0901845314"
type input "BĂNG THI"
type input "60.000"
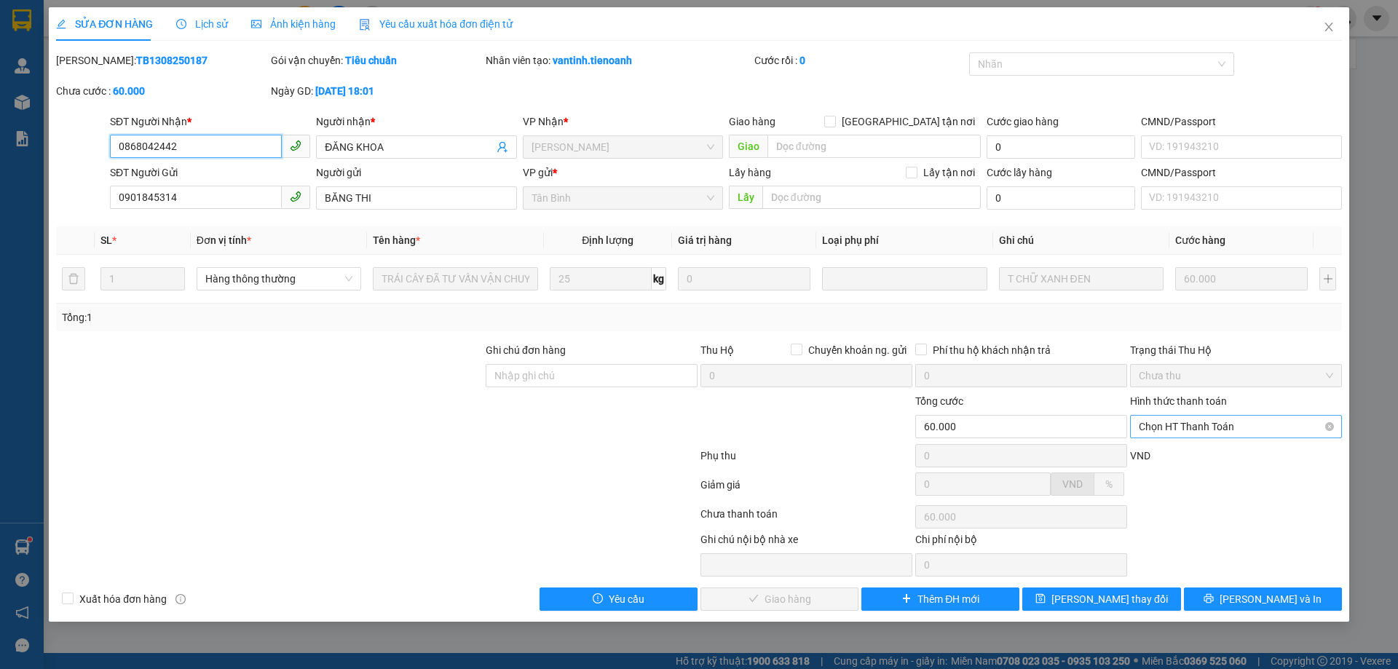
click at [1179, 420] on span "Chọn HT Thanh Toán" at bounding box center [1236, 427] width 194 height 22
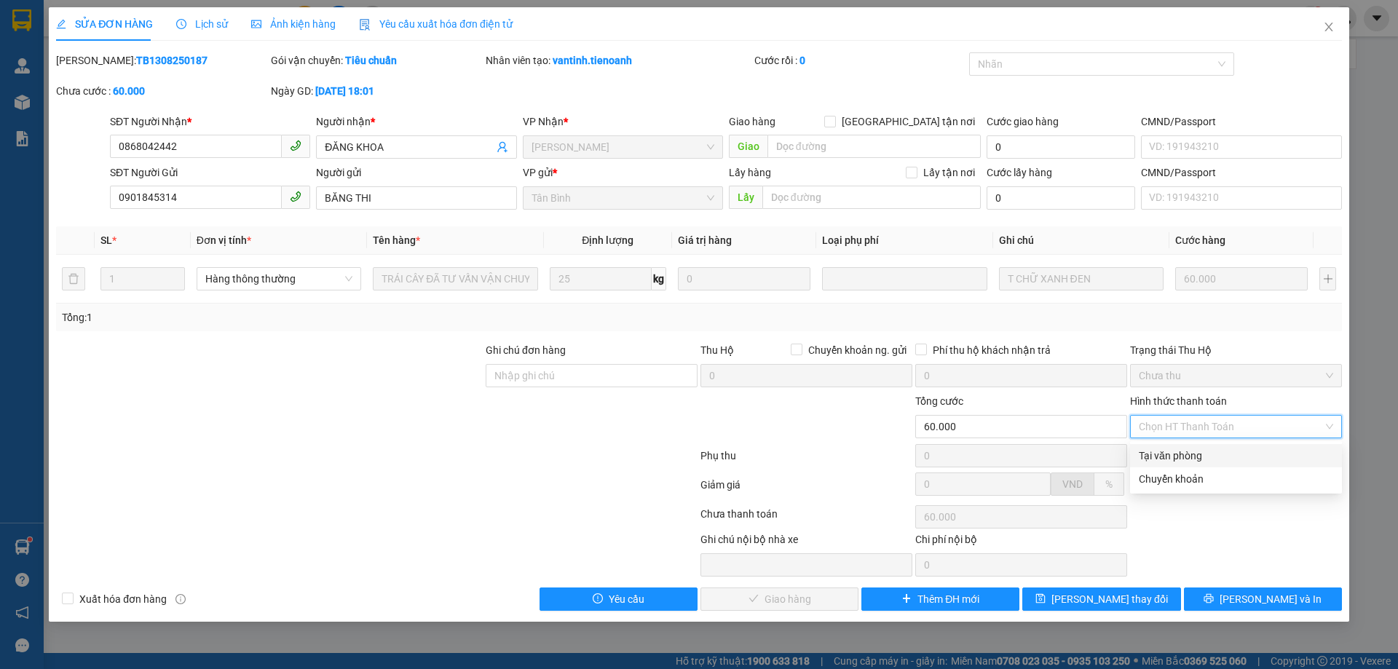
click at [1177, 450] on div "Tại văn phòng" at bounding box center [1236, 456] width 194 height 16
type input "0"
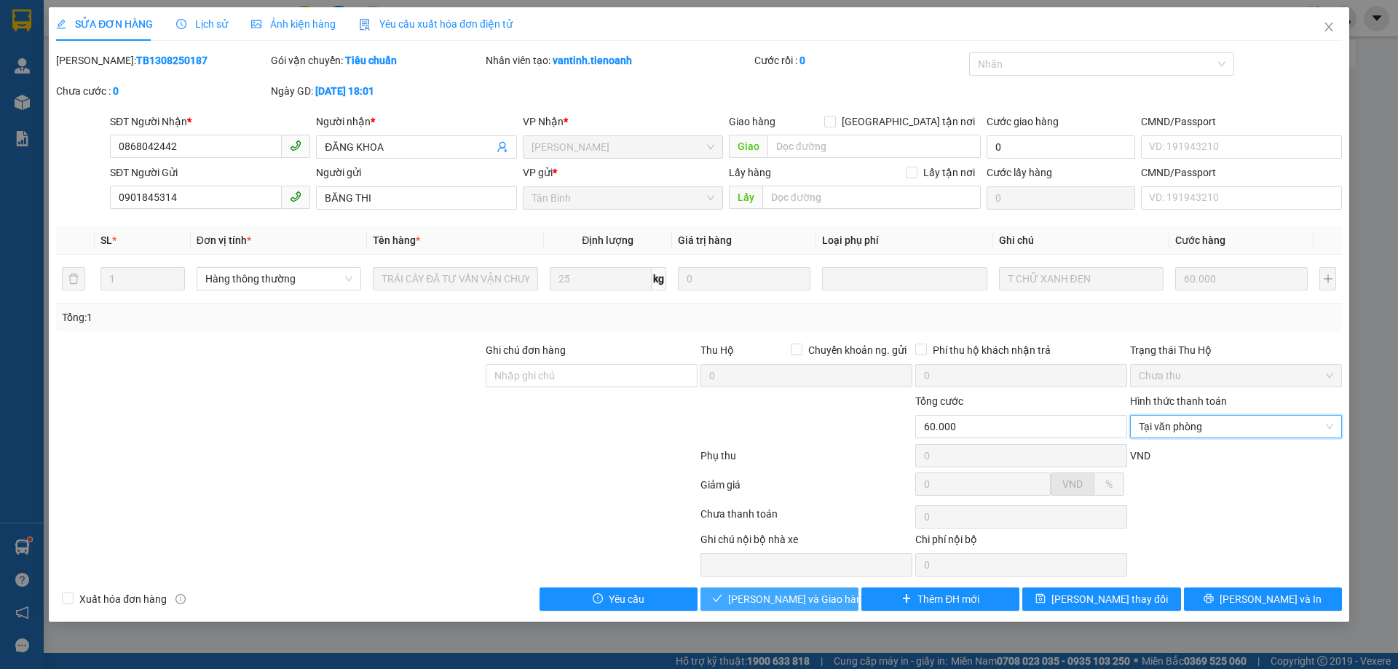
click at [771, 609] on button "[PERSON_NAME] và Giao hàng" at bounding box center [779, 599] width 158 height 23
